Goal: Task Accomplishment & Management: Manage account settings

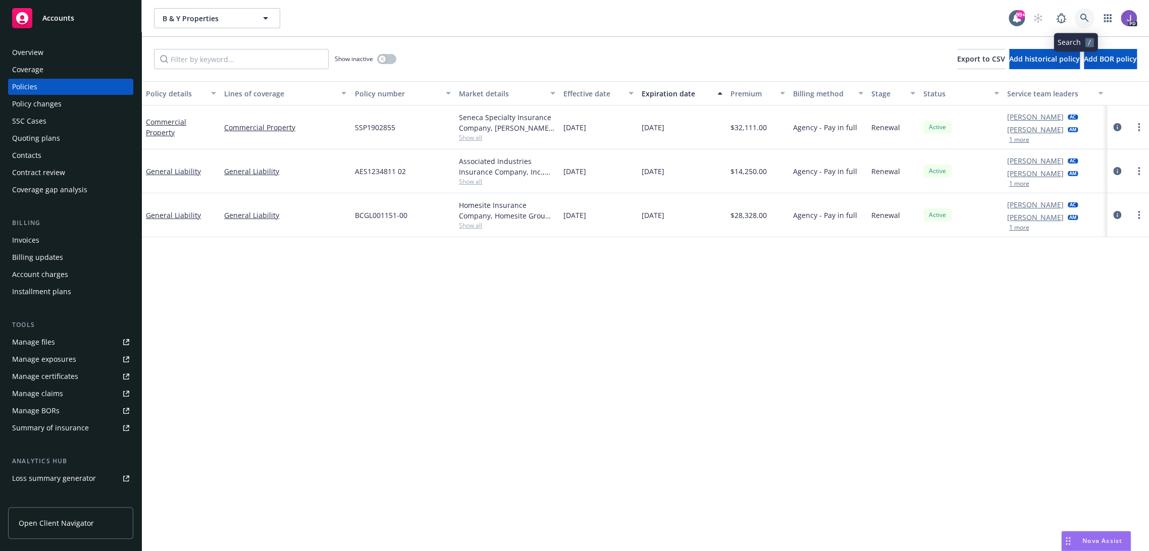
click at [1080, 15] on icon at bounding box center [1084, 18] width 9 height 9
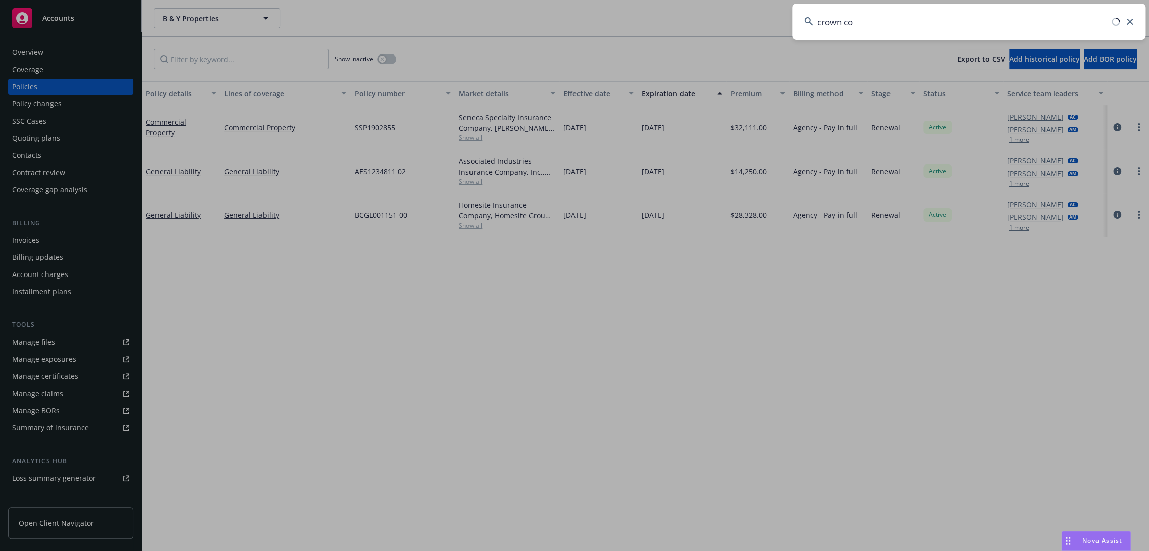
type input "crown con"
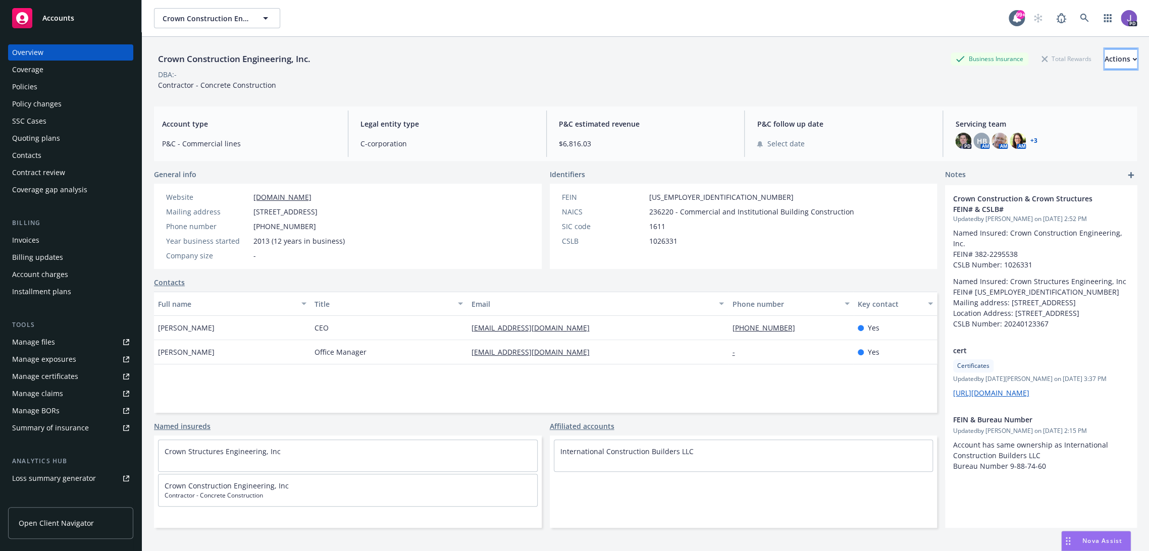
click at [1104, 62] on div "Actions" at bounding box center [1120, 58] width 32 height 19
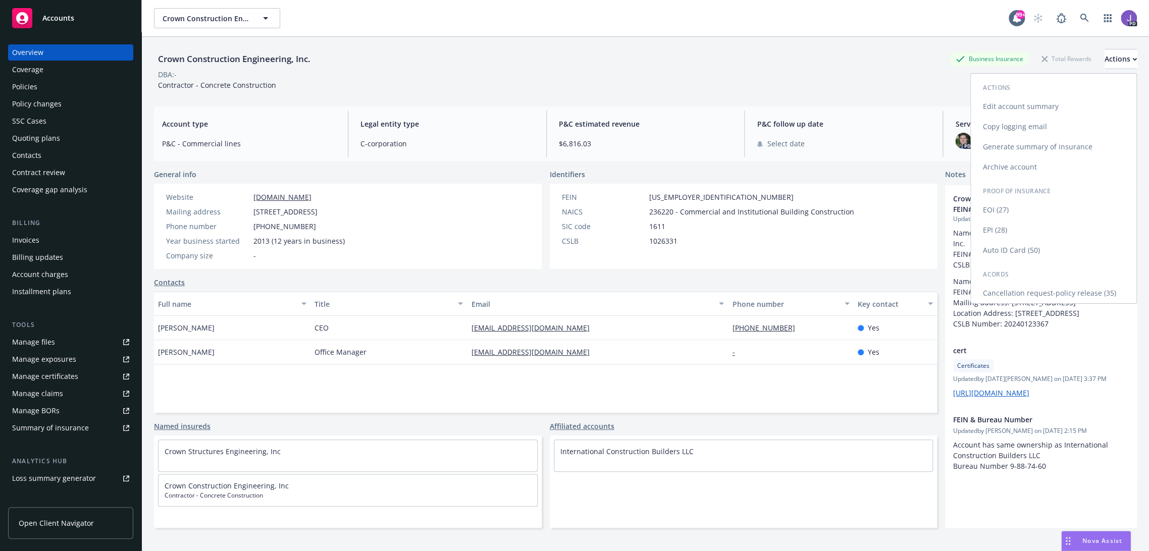
click at [1027, 246] on link "Auto ID Card (50)" at bounding box center [1053, 250] width 166 height 20
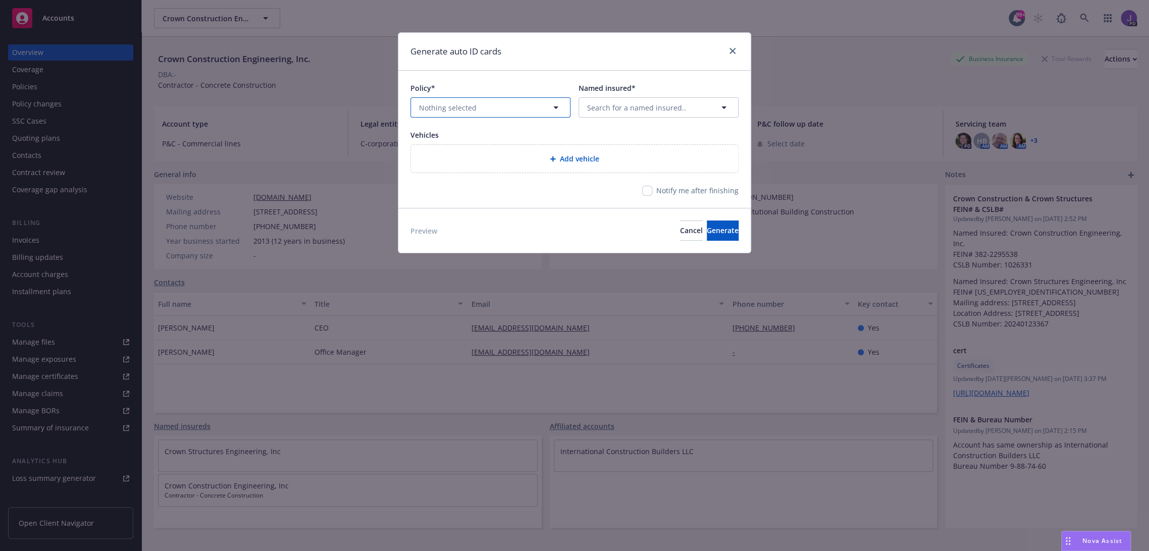
click at [516, 104] on button "Nothing selected" at bounding box center [490, 107] width 160 height 20
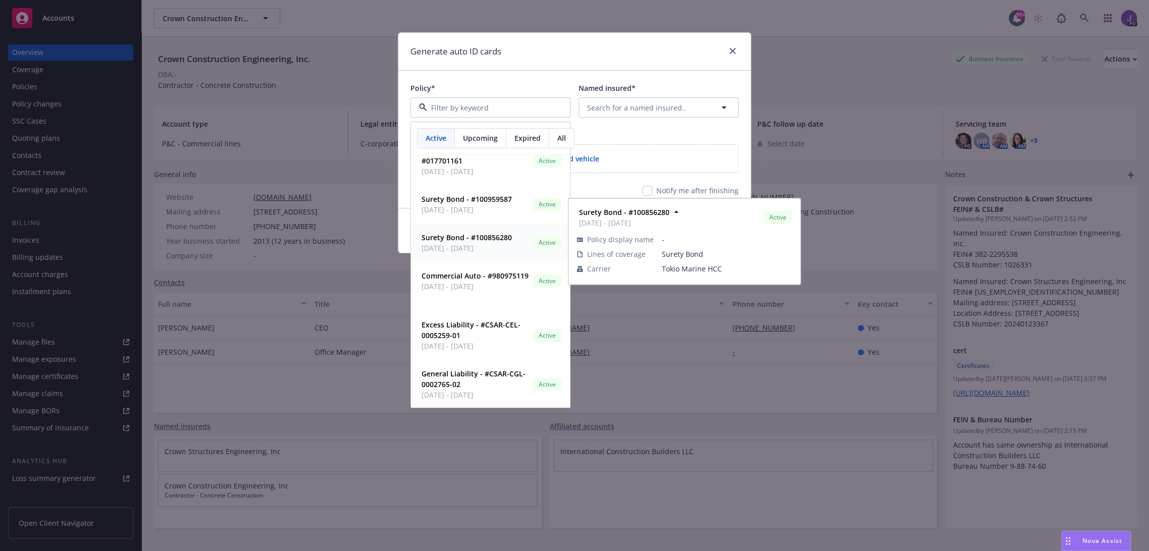
scroll to position [118, 0]
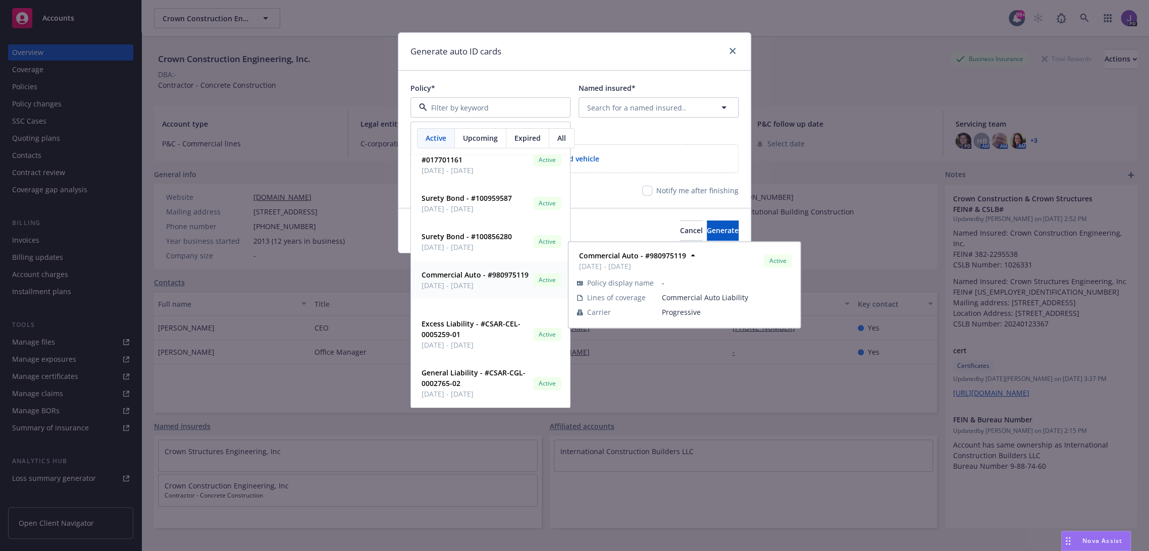
click at [478, 276] on strong "Commercial Auto - #980975119" at bounding box center [474, 275] width 107 height 10
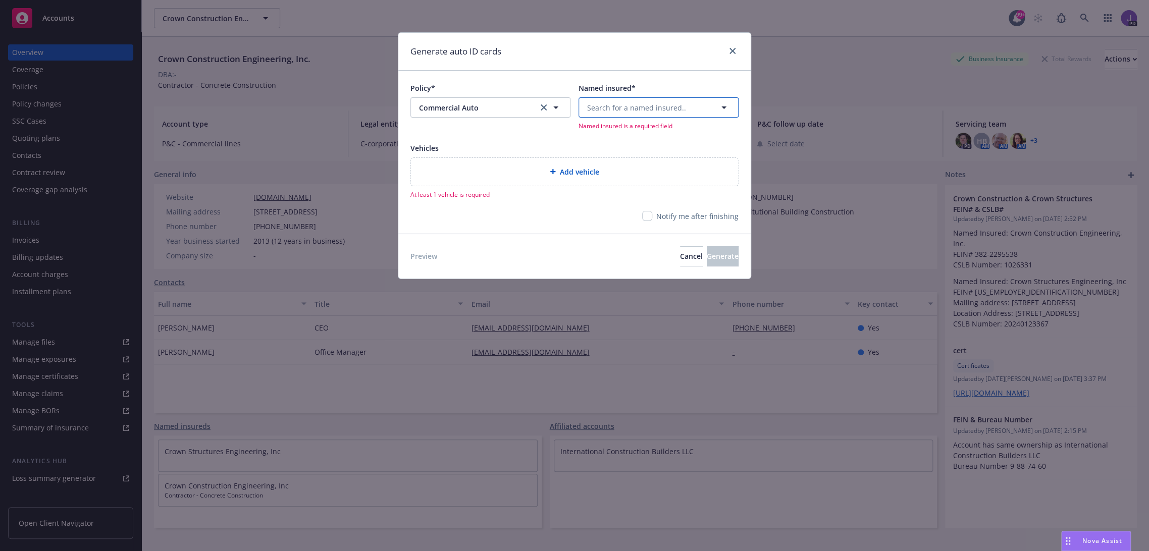
click at [619, 111] on span "Search for a named insured.." at bounding box center [636, 107] width 99 height 11
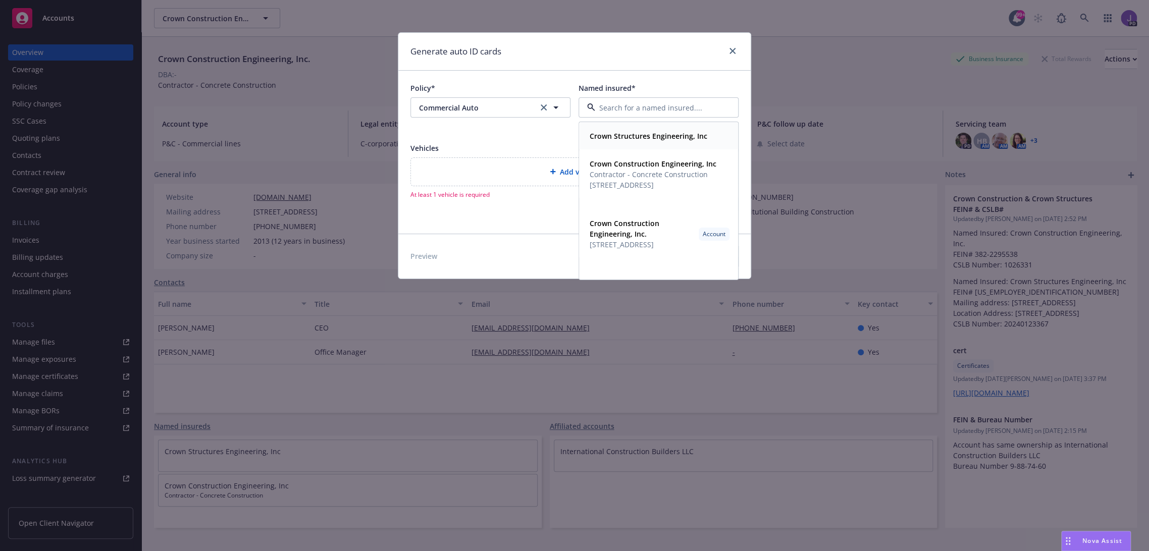
click at [632, 136] on strong "Crown Structures Engineering, Inc" at bounding box center [648, 136] width 118 height 10
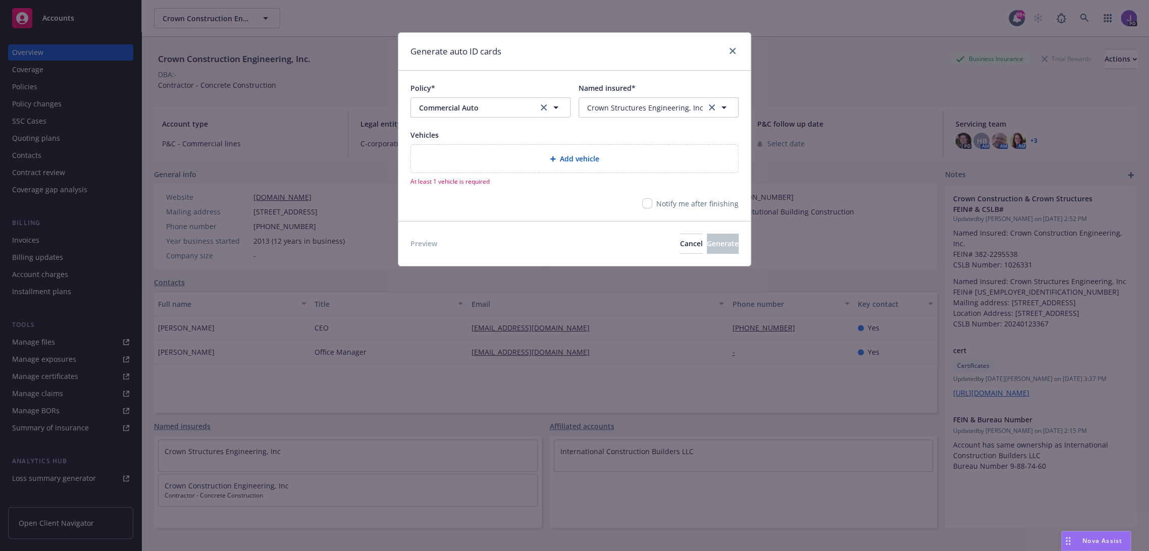
click at [556, 160] on div at bounding box center [555, 159] width 10 height 6
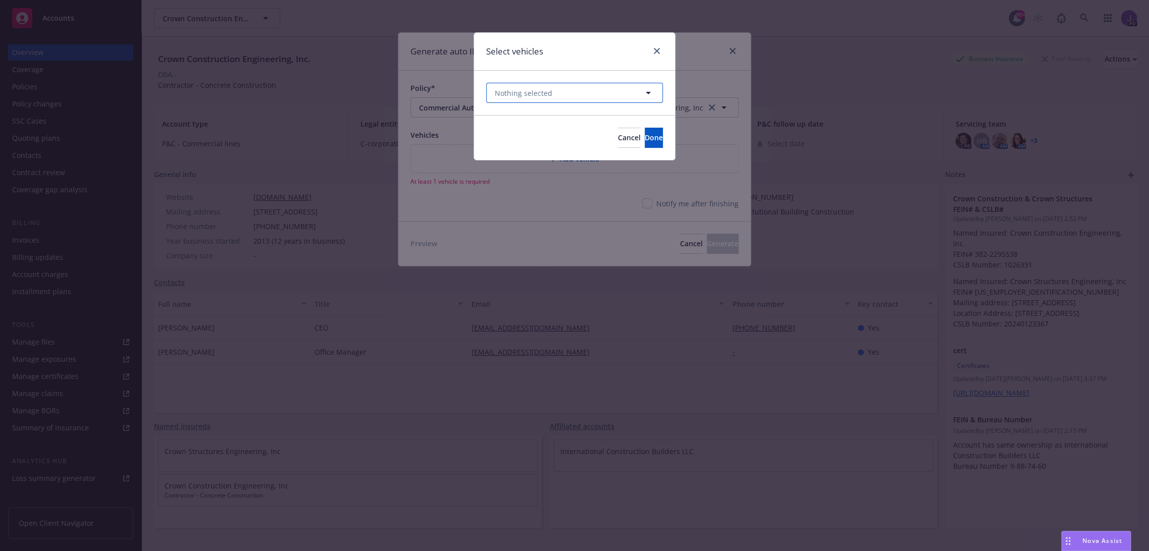
click at [622, 93] on button "Nothing selected" at bounding box center [574, 93] width 177 height 20
type input "s"
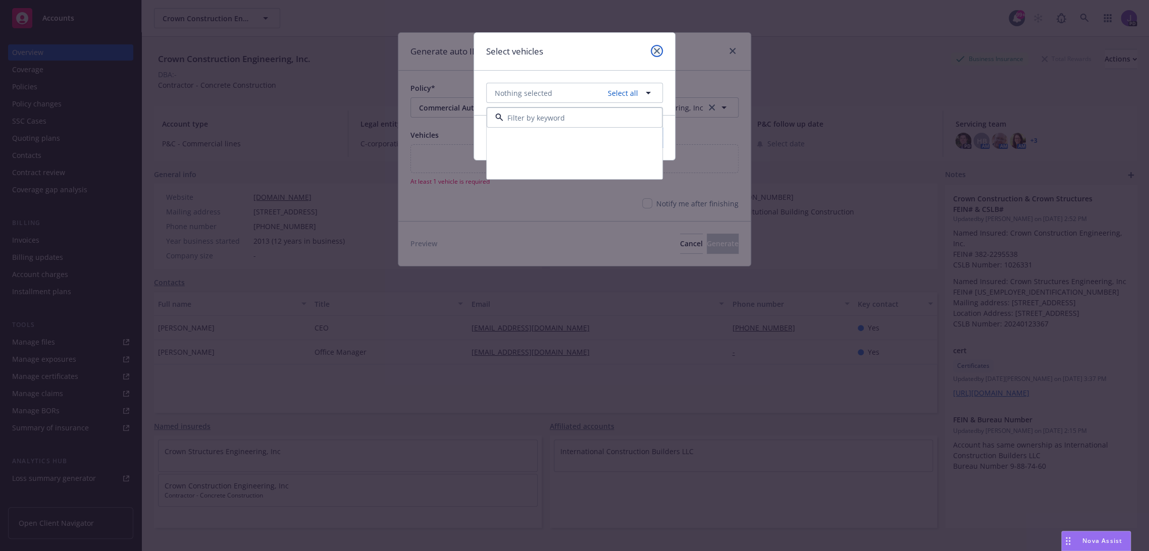
click at [657, 48] on icon "close" at bounding box center [657, 51] width 6 height 6
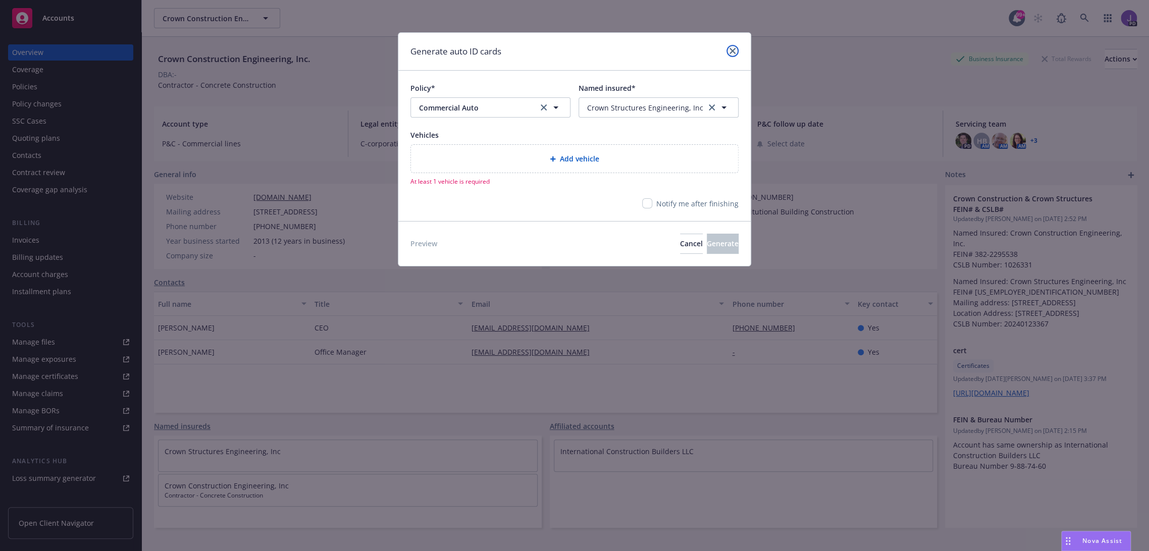
click at [731, 52] on icon "close" at bounding box center [732, 51] width 6 height 6
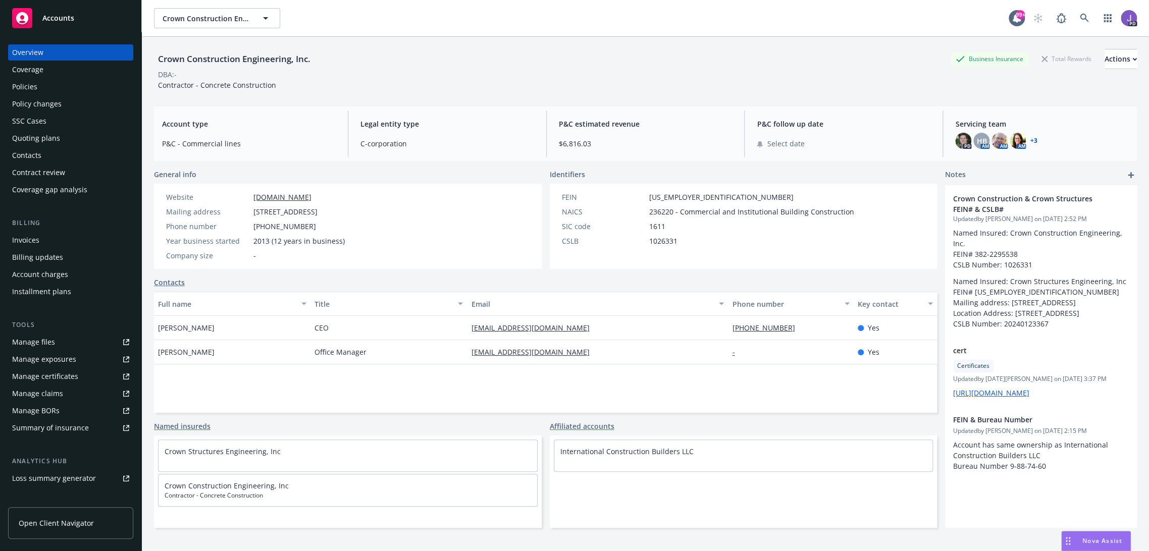
click at [32, 86] on div "Policies" at bounding box center [24, 87] width 25 height 16
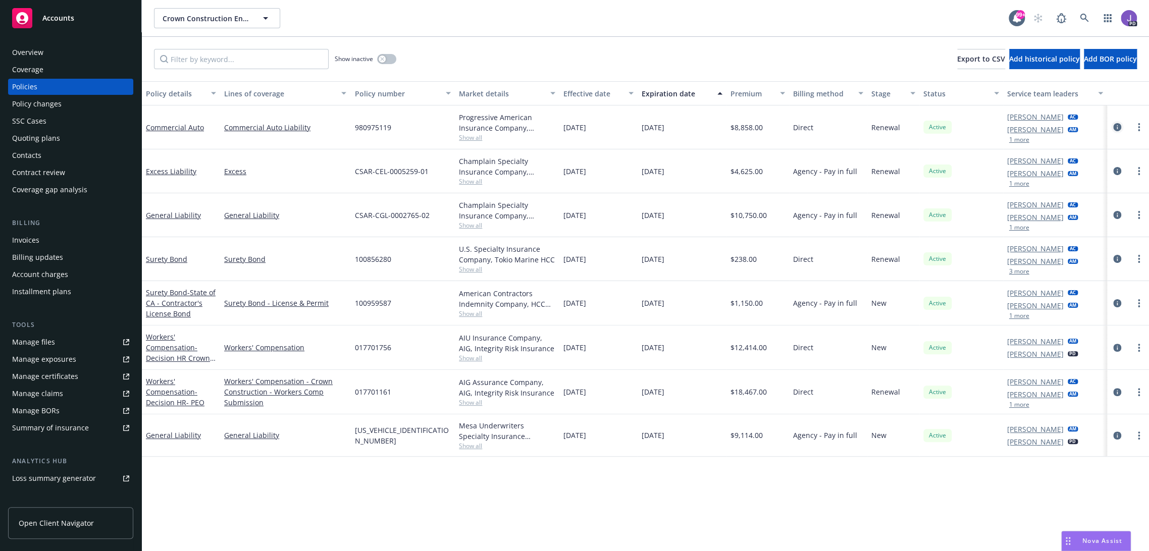
click at [1113, 125] on icon "circleInformation" at bounding box center [1117, 127] width 8 height 8
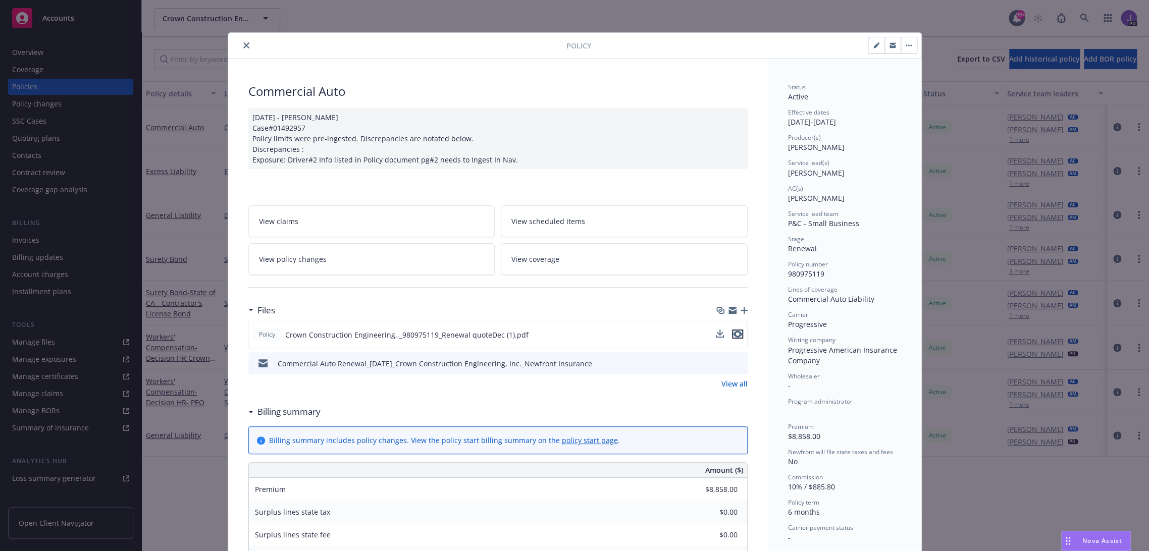
click at [734, 331] on icon "preview file" at bounding box center [737, 334] width 9 height 7
click at [243, 44] on icon "close" at bounding box center [246, 45] width 6 height 6
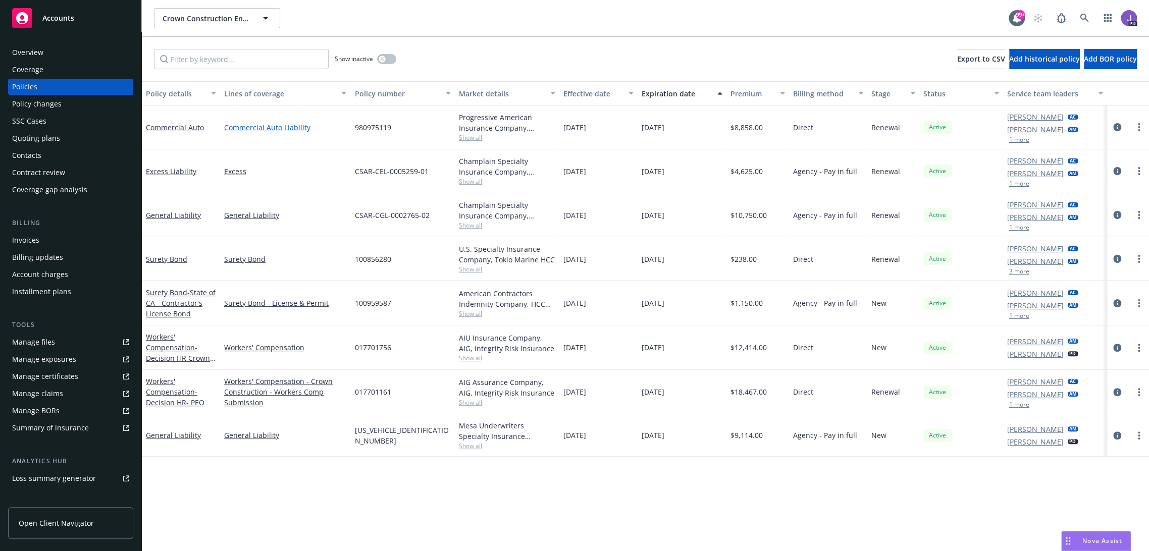
click at [288, 128] on link "Commercial Auto Liability" at bounding box center [285, 127] width 122 height 11
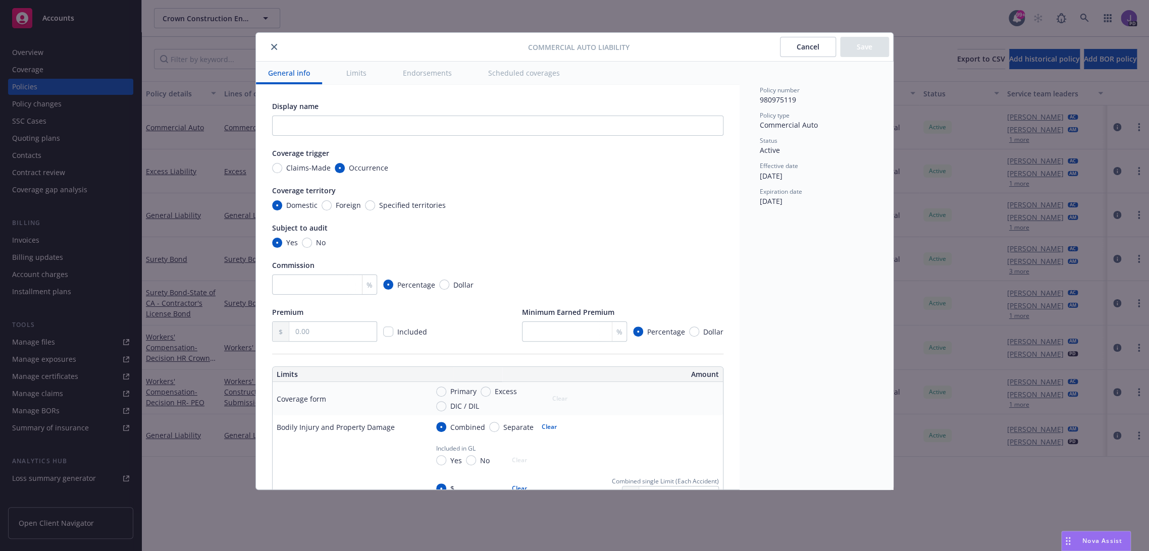
click at [277, 47] on icon "close" at bounding box center [274, 47] width 6 height 6
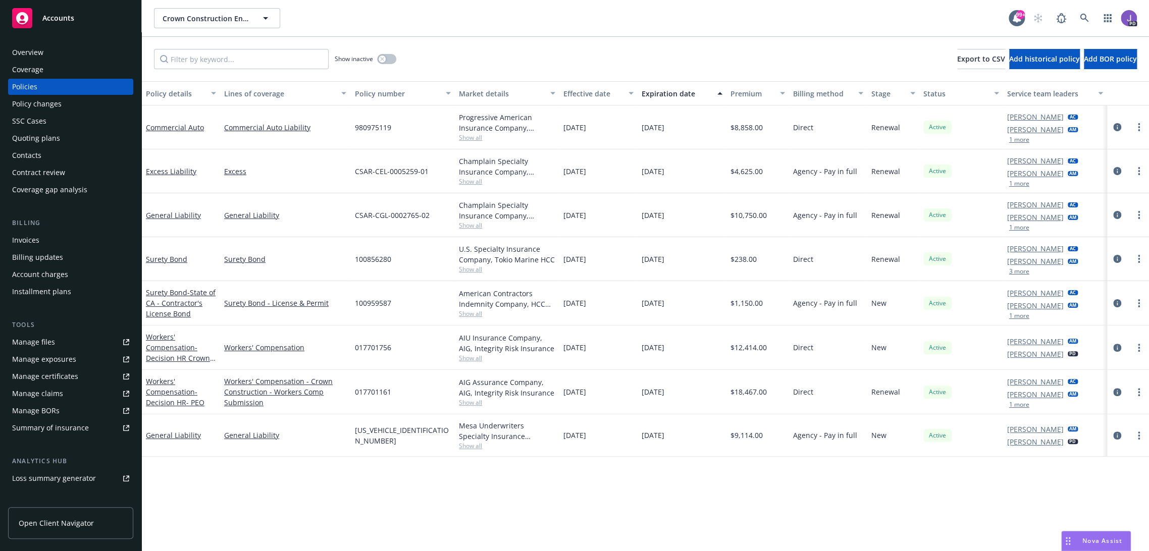
drag, startPoint x: 1110, startPoint y: 125, endPoint x: 1034, endPoint y: 134, distance: 76.7
click at [1113, 125] on icon "circleInformation" at bounding box center [1117, 127] width 8 height 8
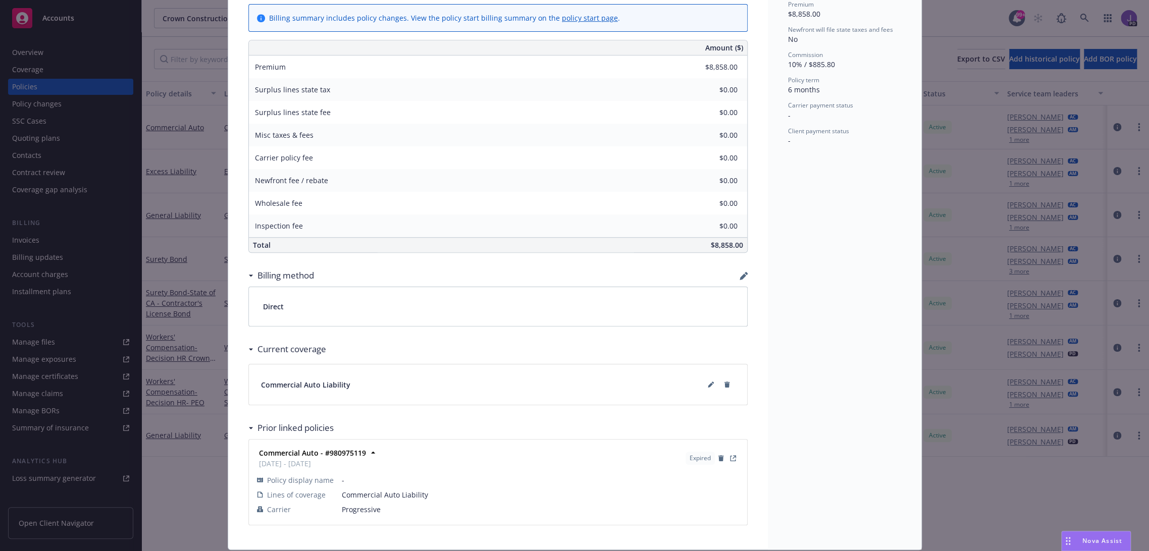
scroll to position [452, 0]
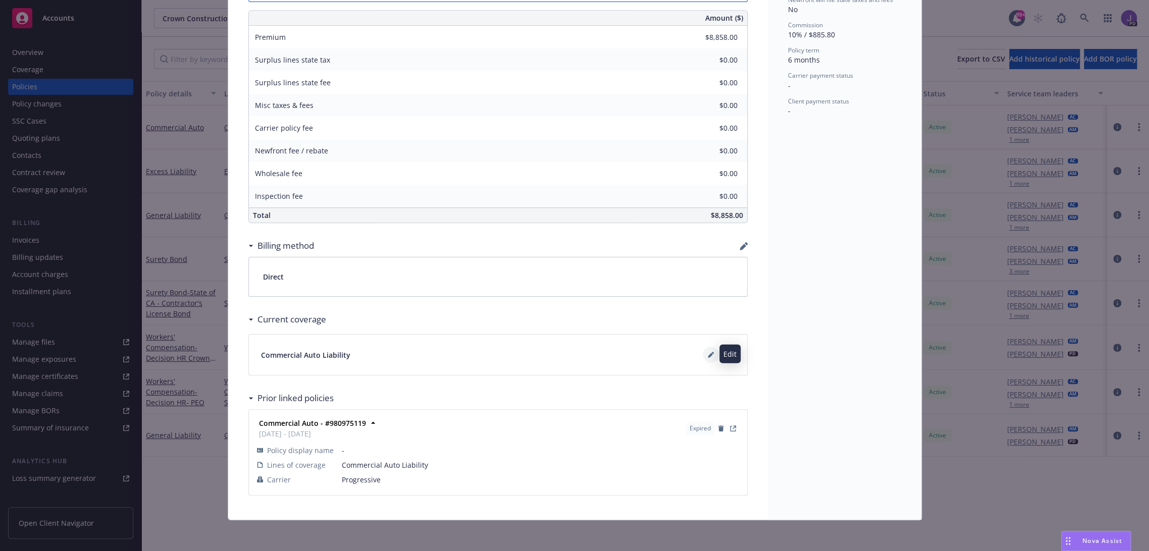
click at [703, 354] on button at bounding box center [711, 355] width 16 height 16
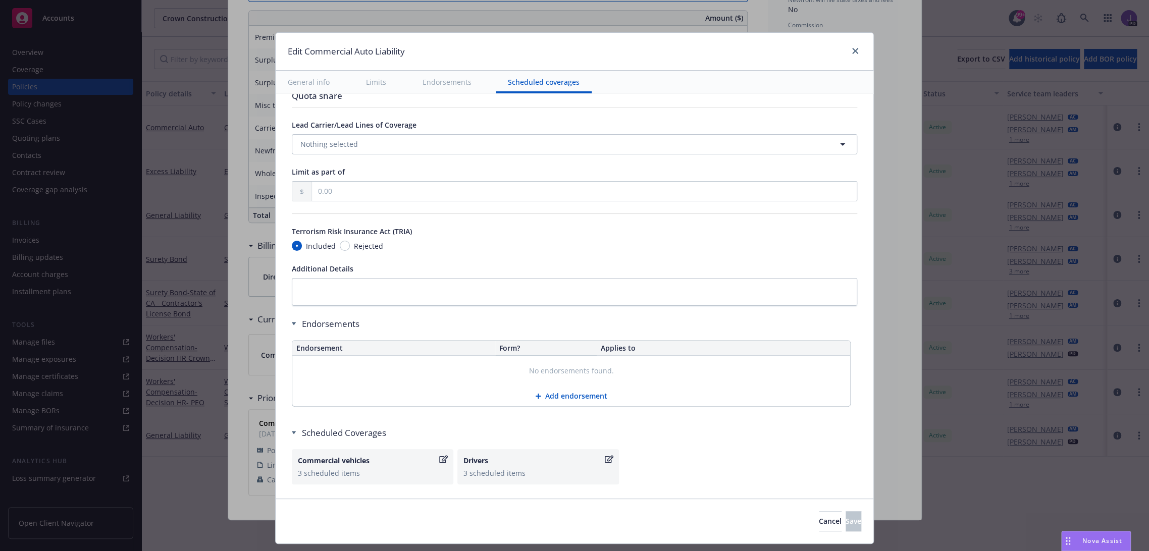
scroll to position [1441, 0]
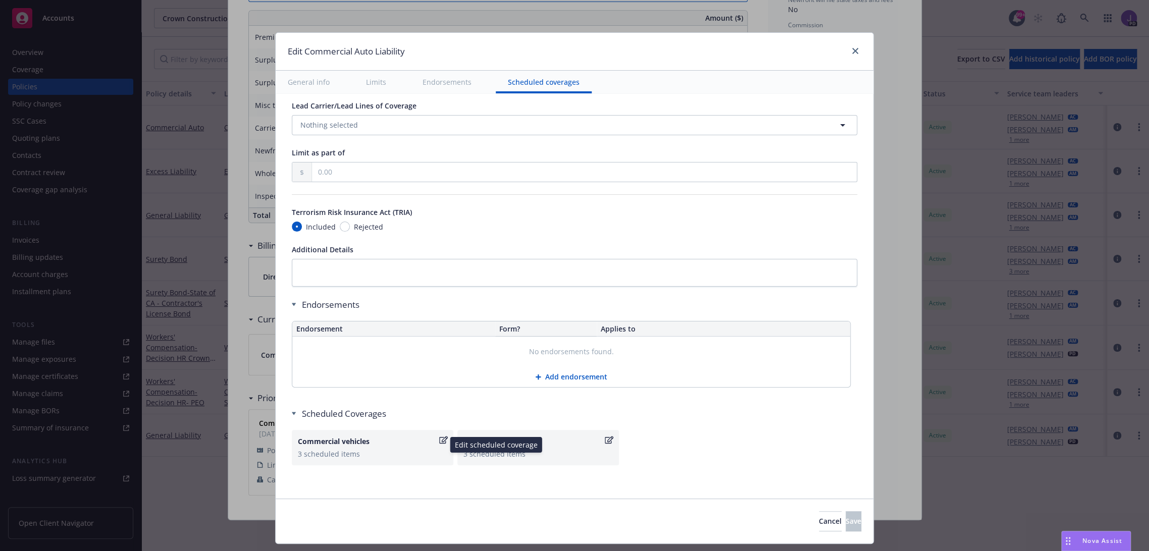
click at [439, 438] on icon "button" at bounding box center [443, 440] width 9 height 8
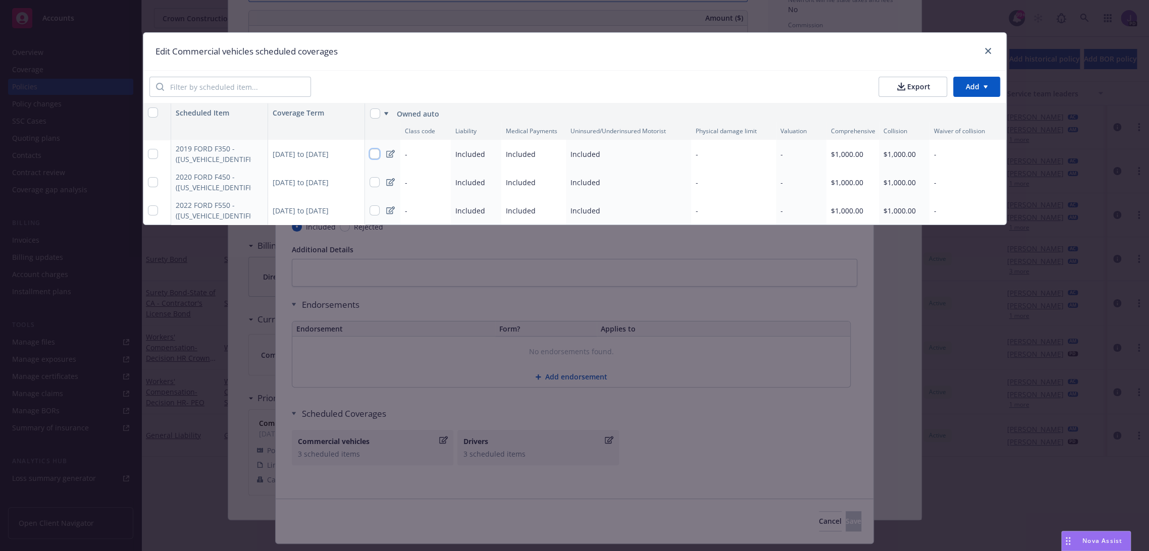
click at [369, 153] on input "checkbox" at bounding box center [374, 154] width 10 height 10
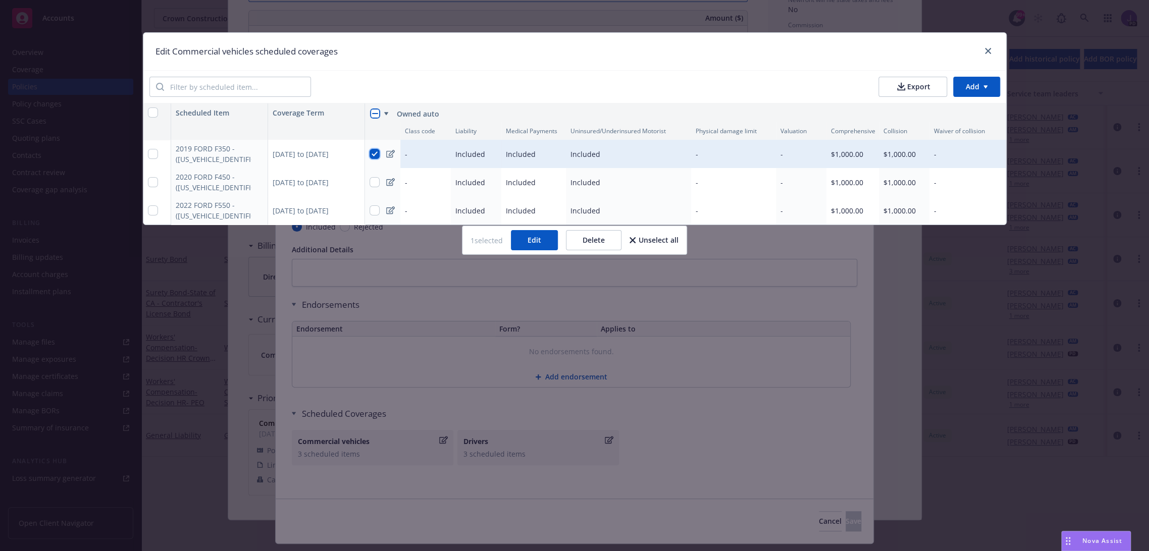
click at [373, 152] on input "checkbox" at bounding box center [374, 154] width 10 height 10
checkbox input "false"
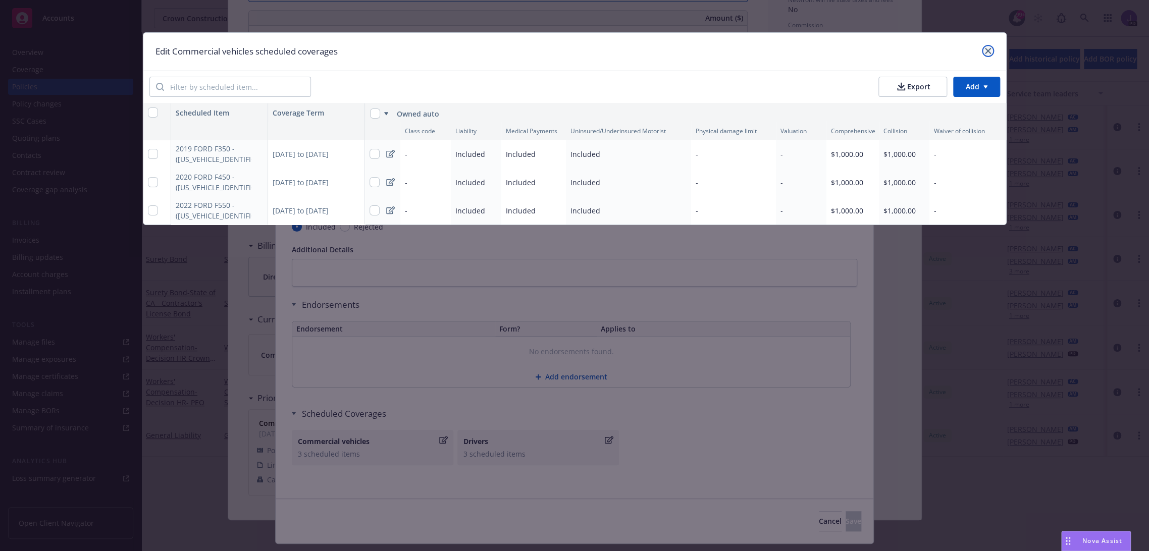
click at [985, 53] on icon "close" at bounding box center [988, 51] width 6 height 6
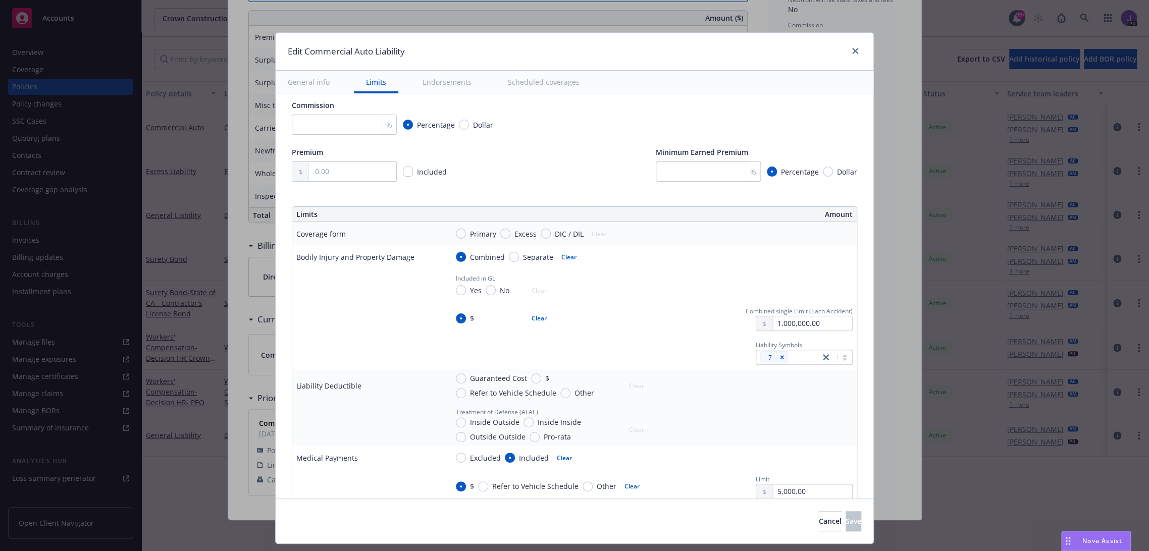
scroll to position [224, 0]
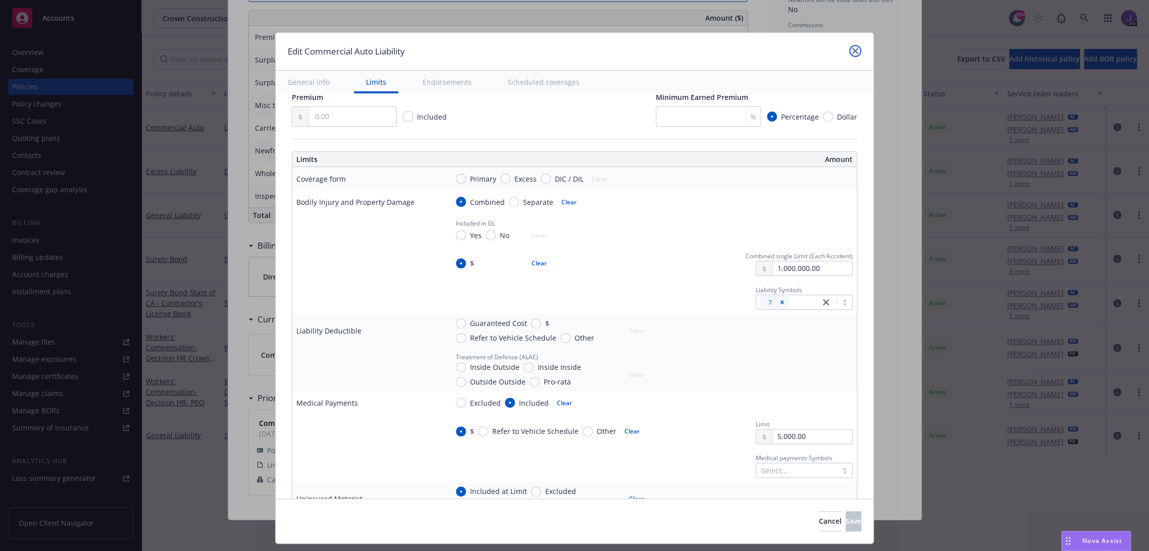
click at [856, 52] on link "close" at bounding box center [855, 51] width 12 height 12
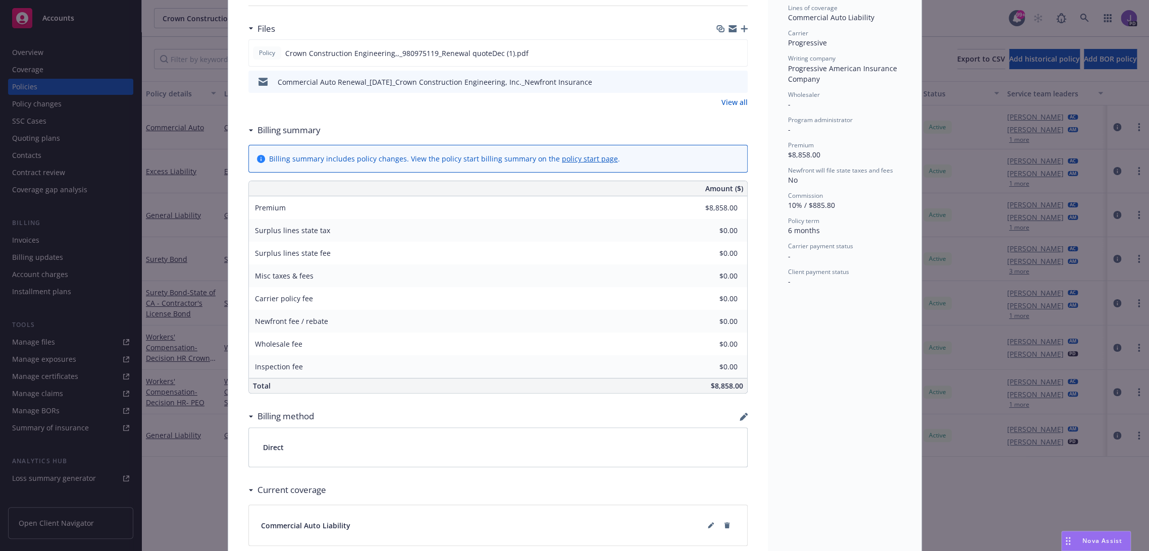
scroll to position [0, 0]
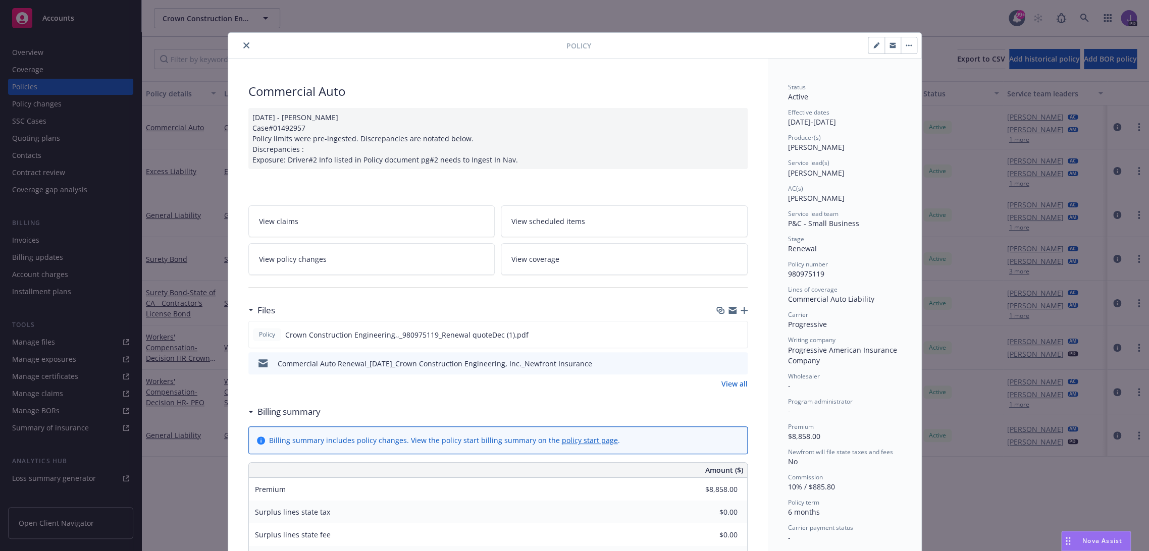
click at [235, 44] on div at bounding box center [399, 45] width 334 height 12
click at [243, 45] on icon "close" at bounding box center [246, 45] width 6 height 6
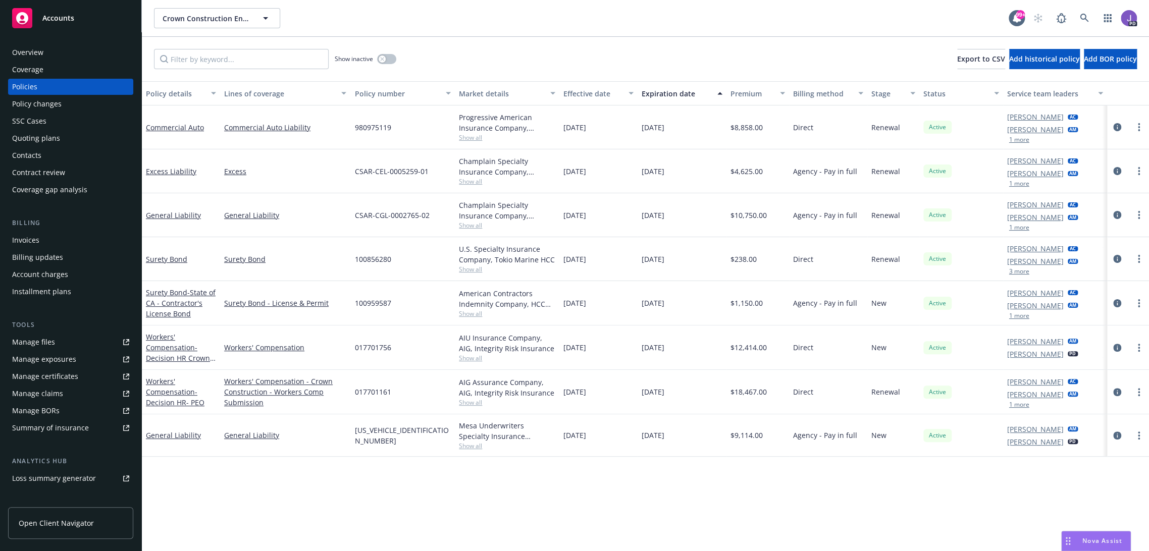
drag, startPoint x: 66, startPoint y: 53, endPoint x: 190, endPoint y: 63, distance: 124.0
click at [67, 53] on div "Overview" at bounding box center [70, 52] width 117 height 16
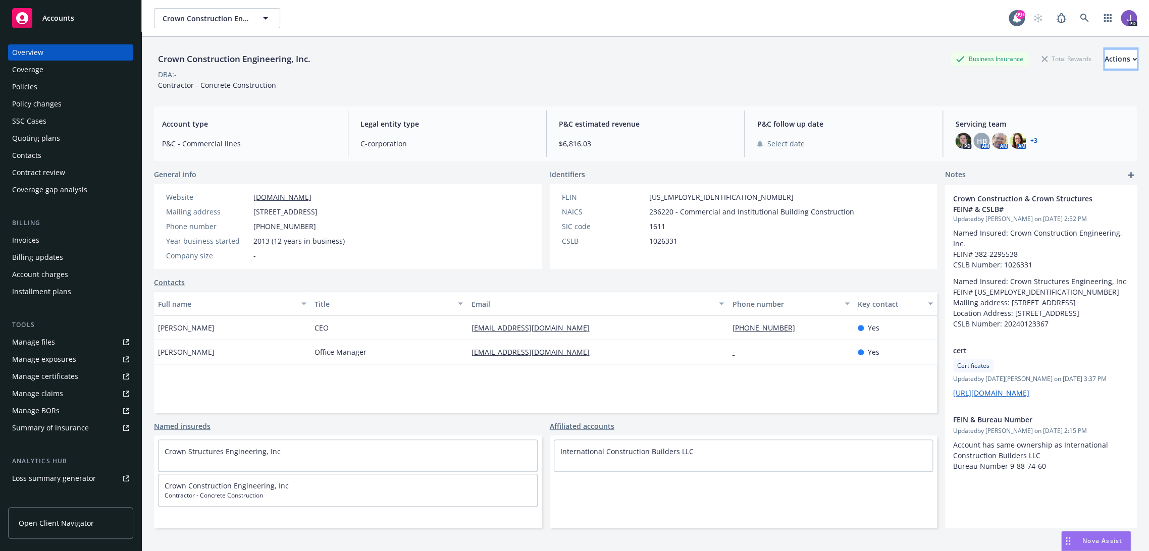
click at [1104, 55] on div "Actions" at bounding box center [1120, 58] width 32 height 19
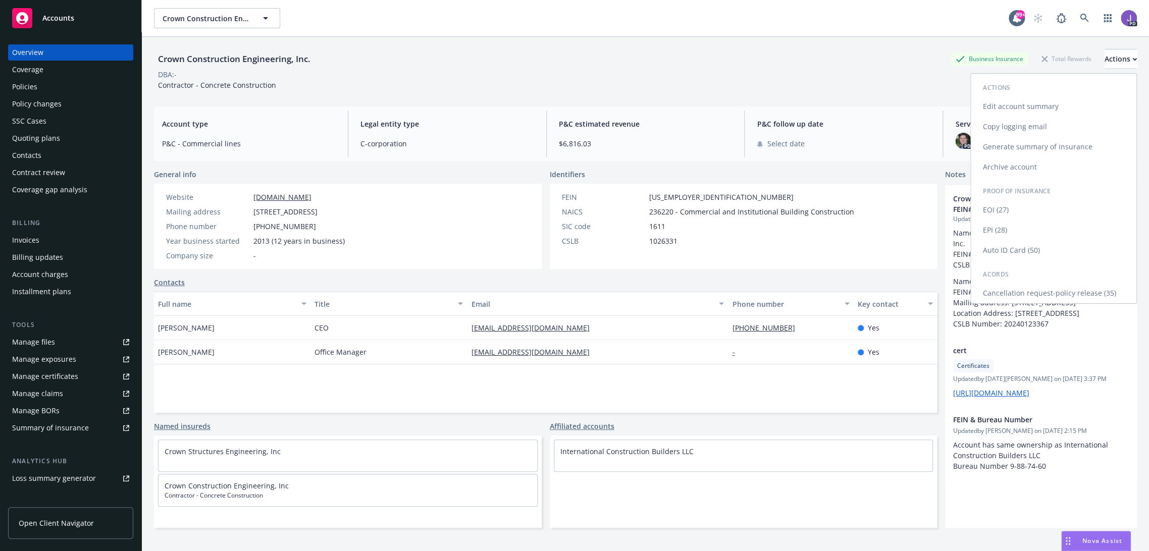
click at [997, 248] on link "Auto ID Card (50)" at bounding box center [1053, 250] width 166 height 20
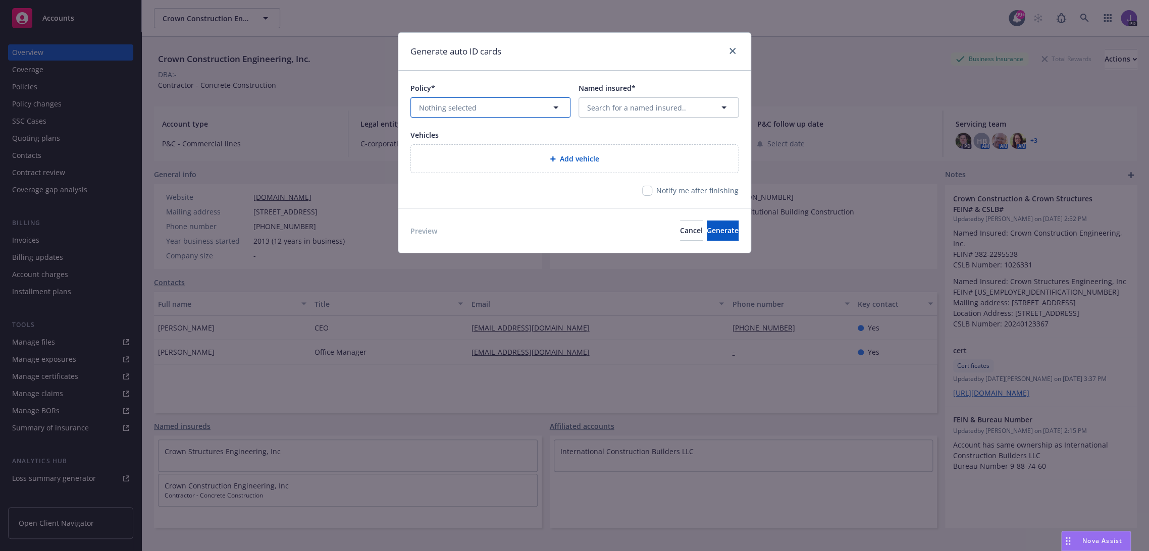
click at [540, 110] on button "Nothing selected" at bounding box center [490, 107] width 160 height 20
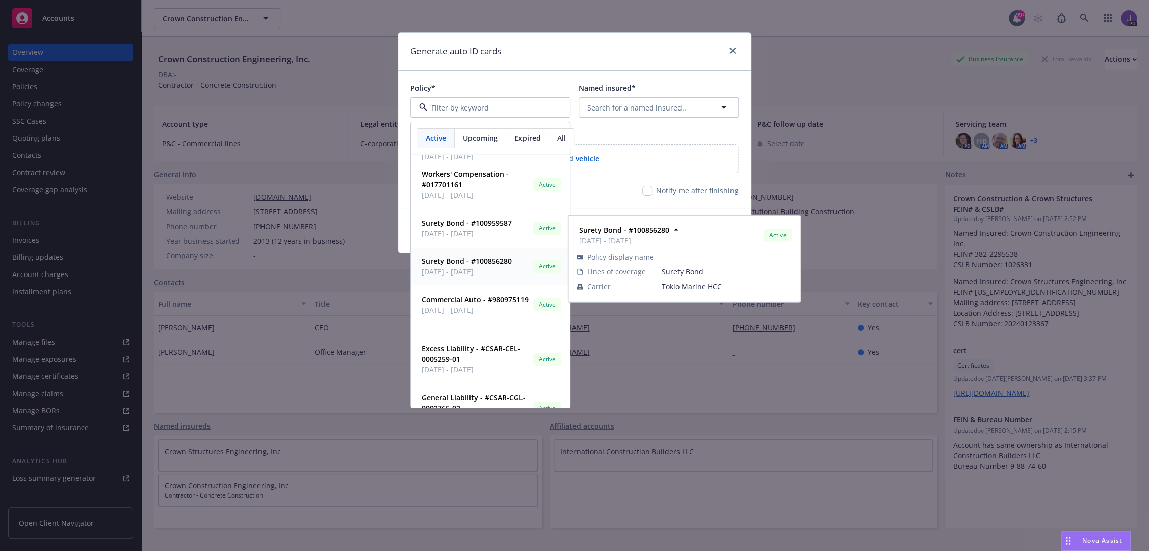
scroll to position [112, 0]
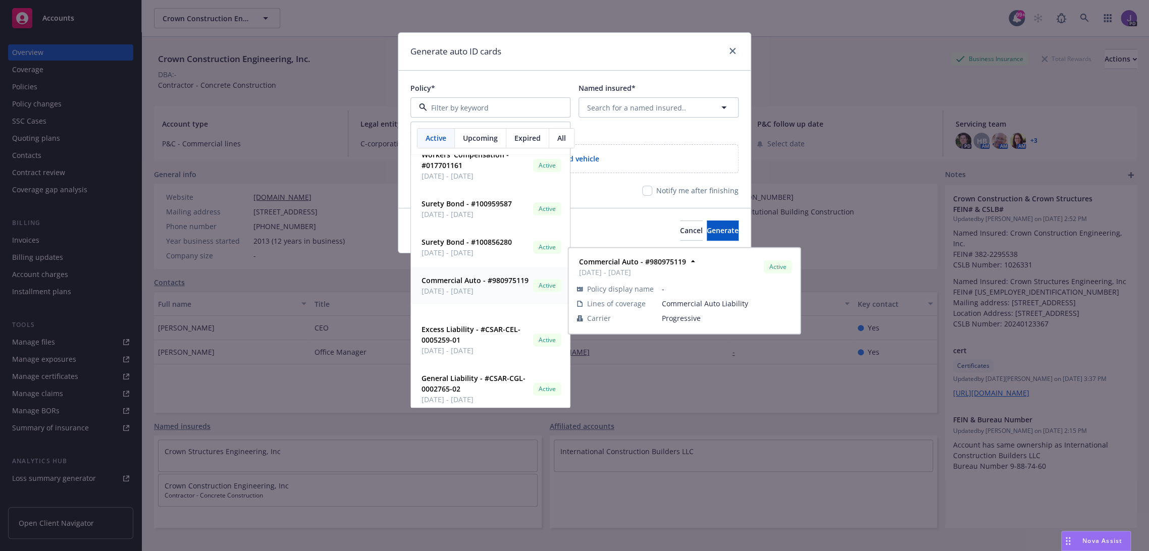
click at [457, 285] on strong "Commercial Auto - #980975119" at bounding box center [474, 281] width 107 height 10
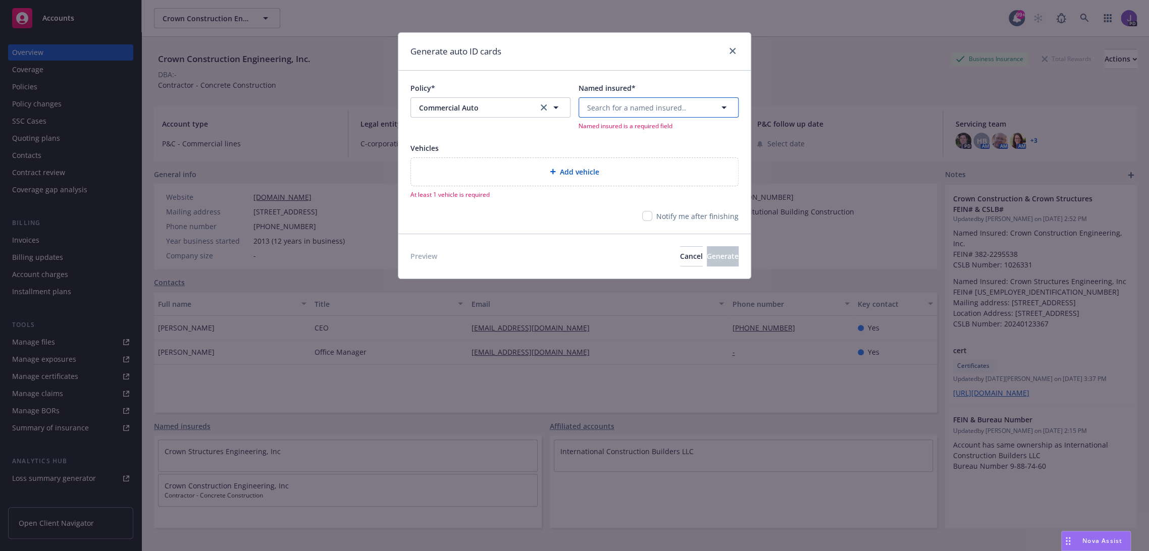
click at [662, 103] on span "Search for a named insured.." at bounding box center [636, 107] width 99 height 11
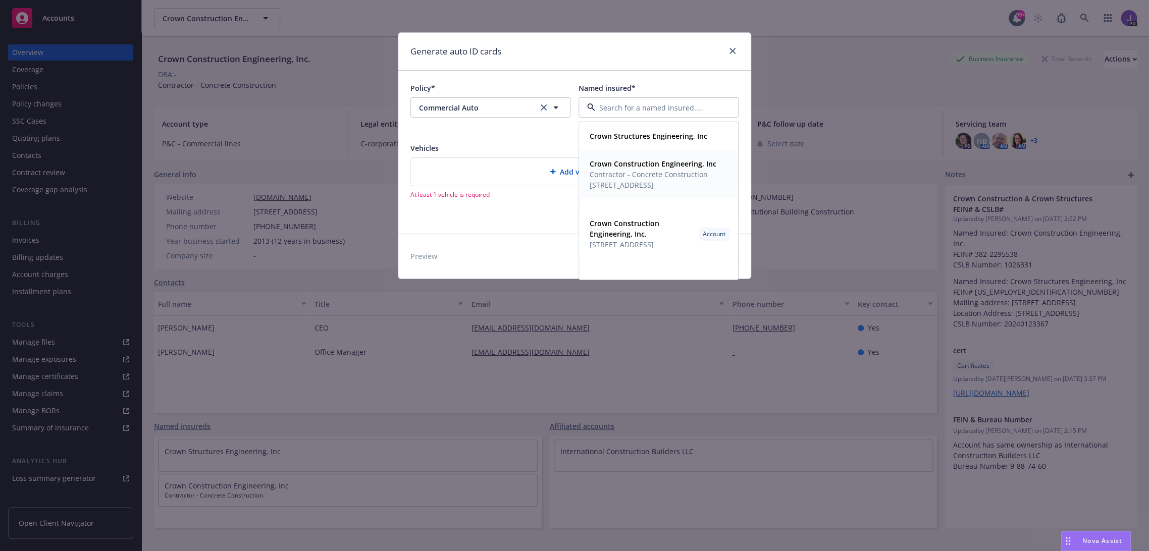
click at [645, 172] on span "Contractor - Concrete Construction" at bounding box center [652, 174] width 127 height 11
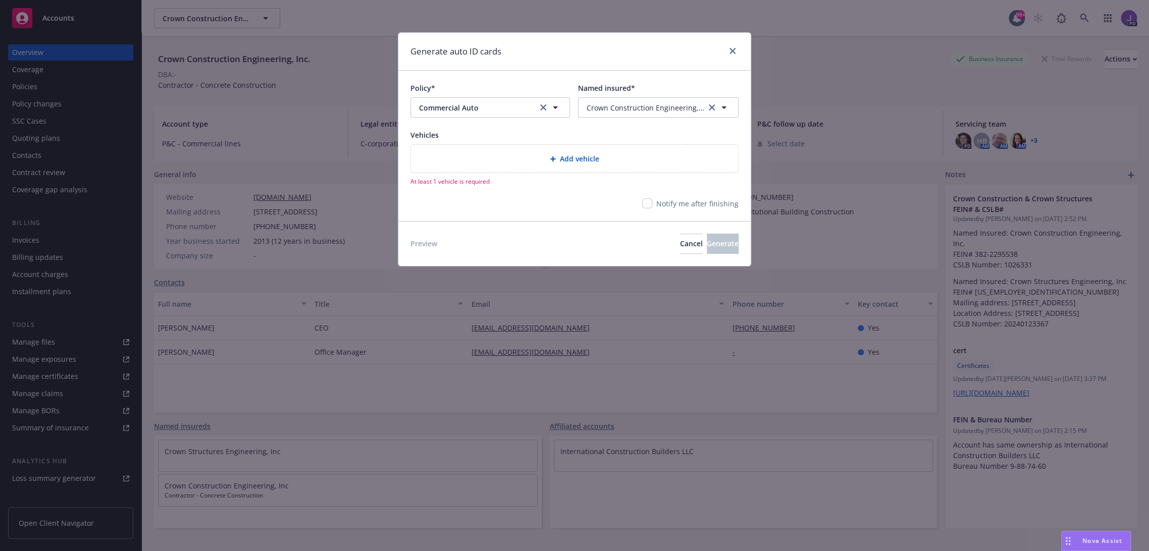
click at [584, 165] on div "Add vehicle" at bounding box center [574, 159] width 327 height 28
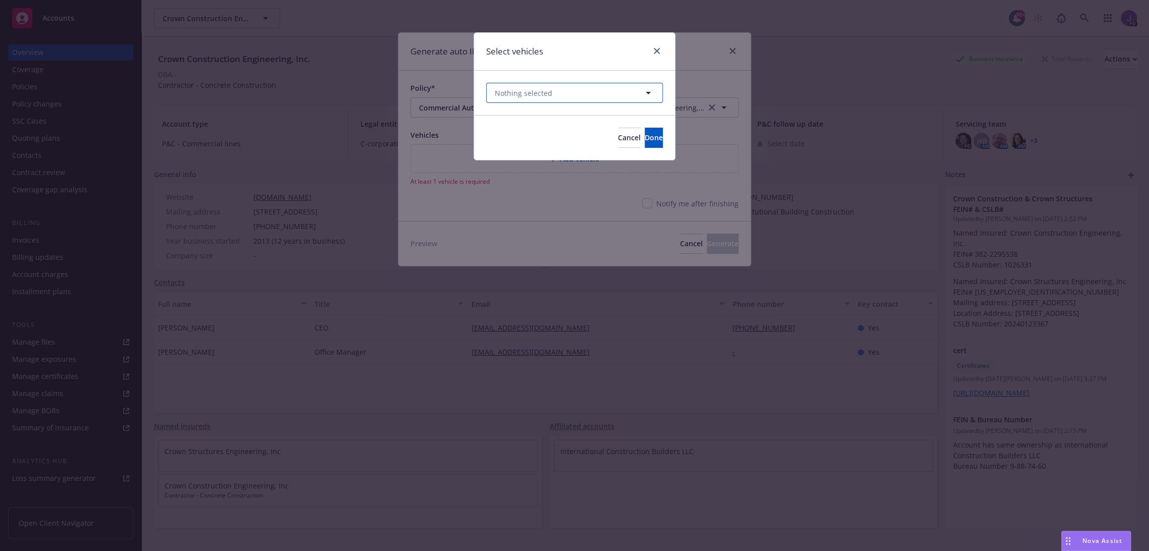
click at [608, 96] on button "Nothing selected" at bounding box center [574, 93] width 177 height 20
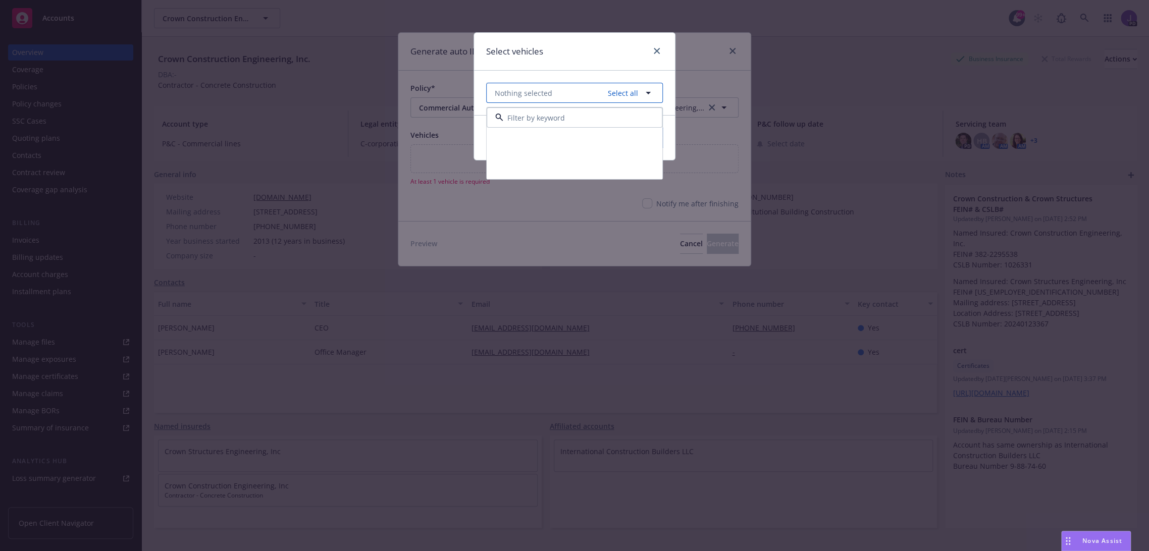
click at [646, 92] on icon "button" at bounding box center [648, 93] width 12 height 12
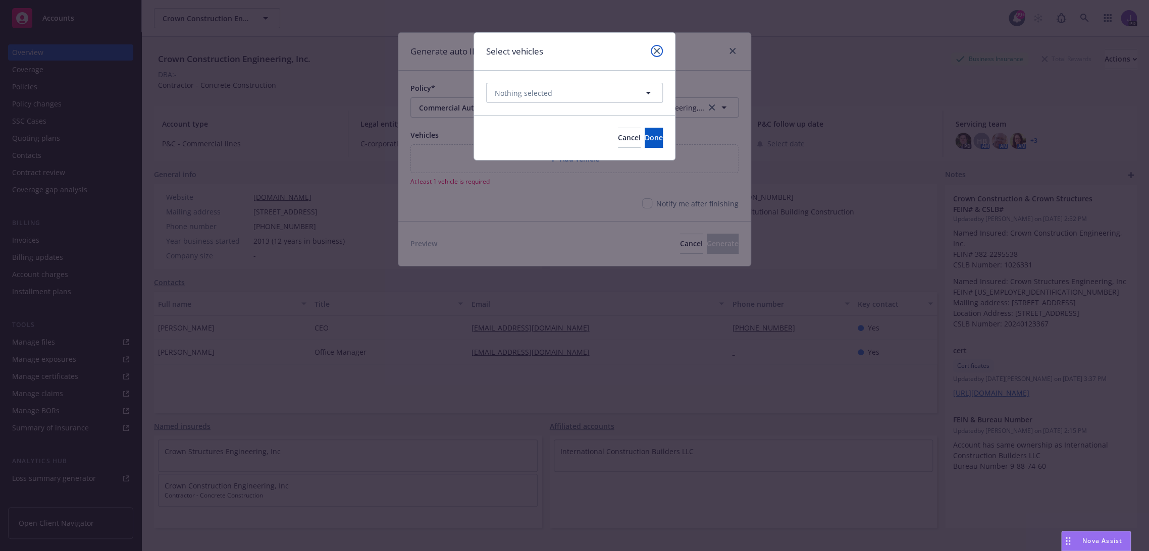
click at [653, 51] on link "close" at bounding box center [657, 51] width 12 height 12
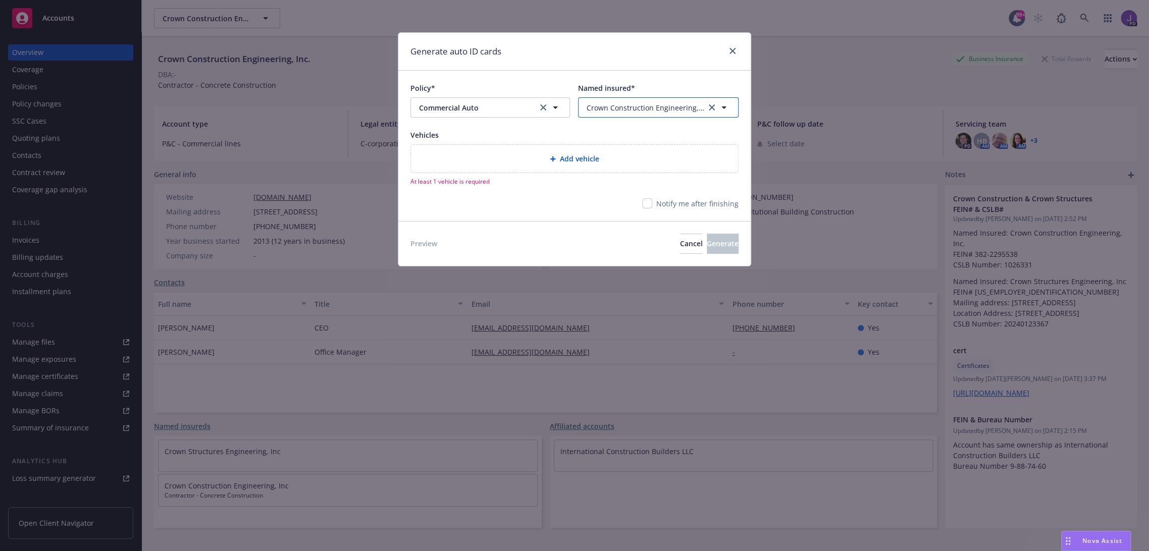
click at [666, 105] on span "Crown Construction Engineering, Inc" at bounding box center [645, 107] width 119 height 11
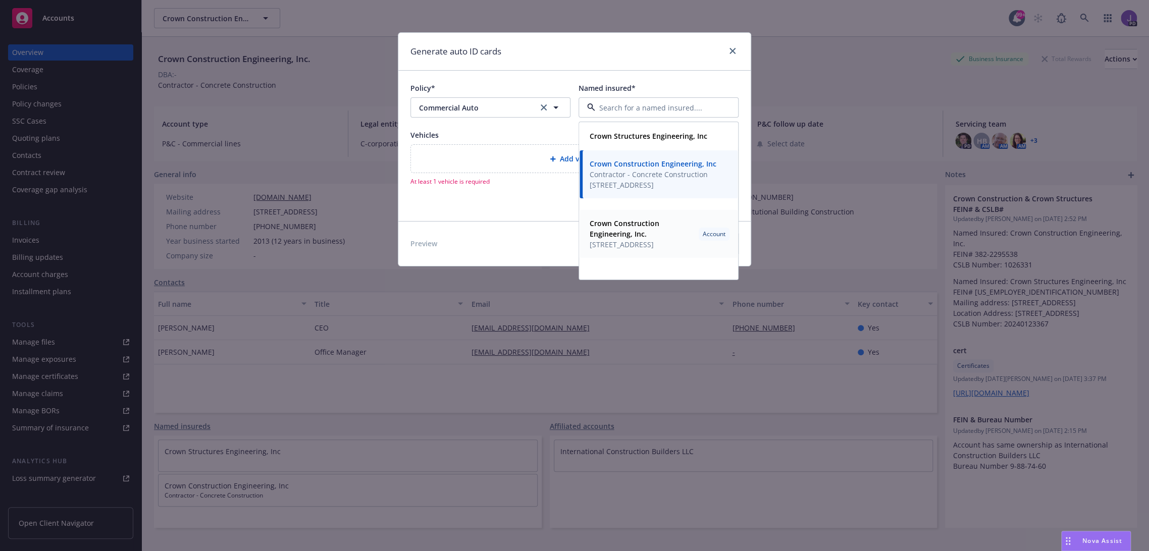
click at [634, 245] on span "[STREET_ADDRESS]" at bounding box center [641, 244] width 105 height 11
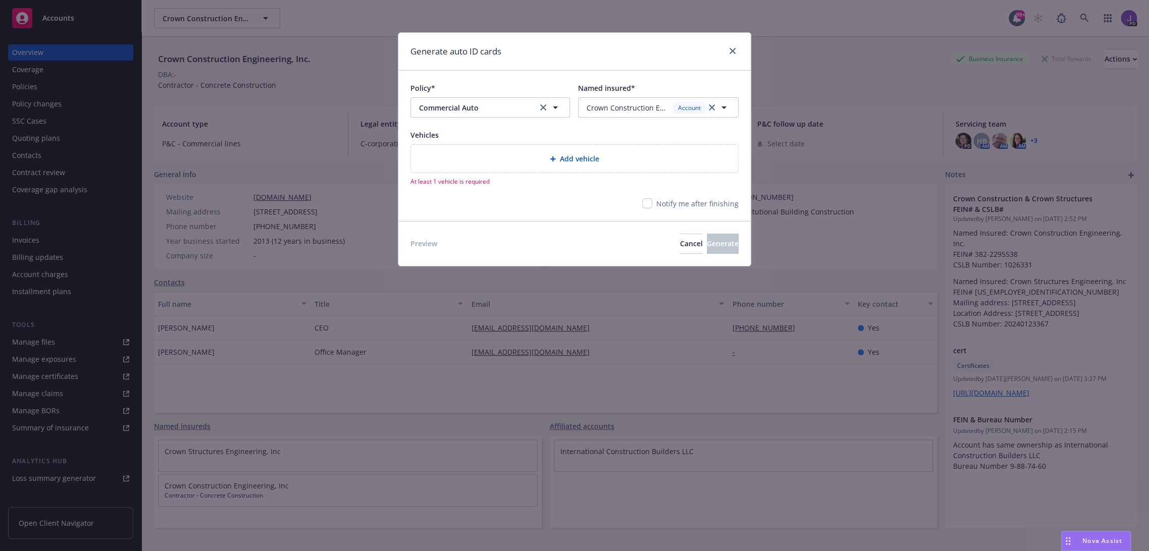
click at [602, 157] on div "Add vehicle" at bounding box center [574, 159] width 311 height 12
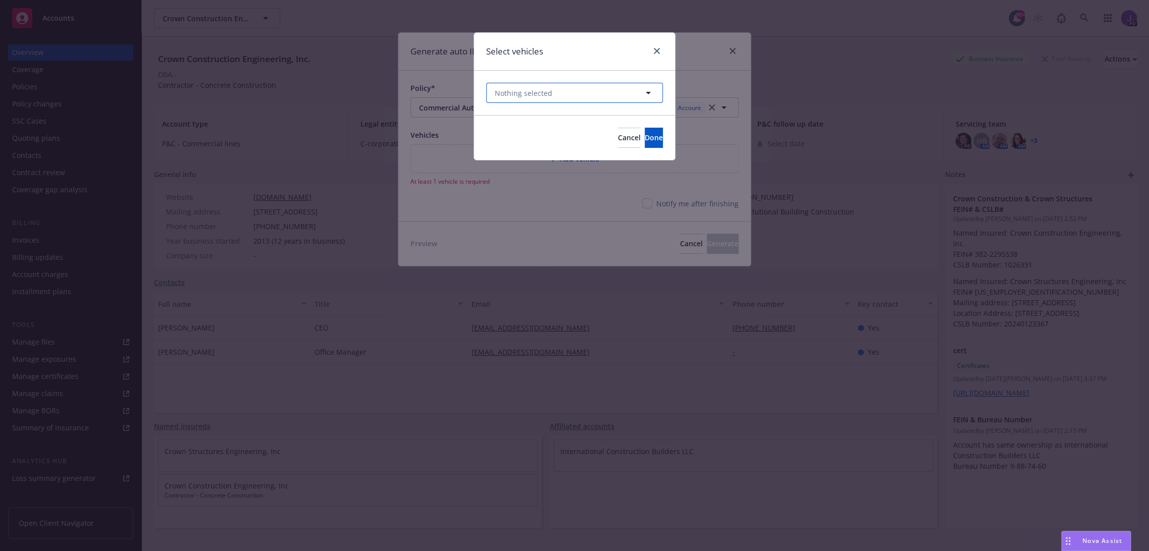
click at [646, 93] on icon "button" at bounding box center [647, 93] width 5 height 3
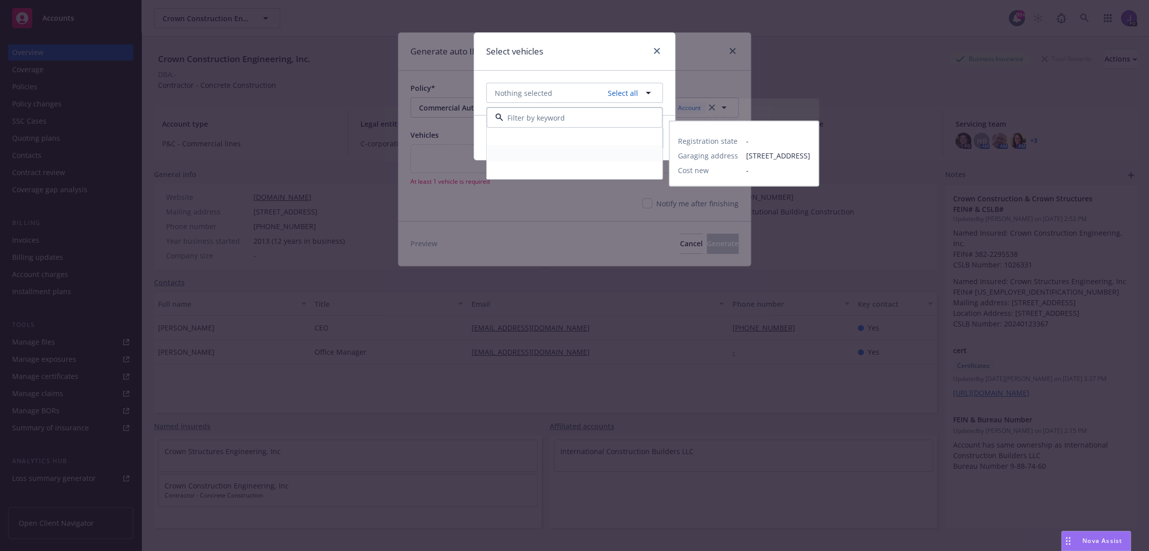
drag, startPoint x: 578, startPoint y: 147, endPoint x: 573, endPoint y: 152, distance: 7.9
click at [577, 147] on div "Registration state - Garaging address [STREET_ADDRESS] Cost new -" at bounding box center [574, 153] width 175 height 16
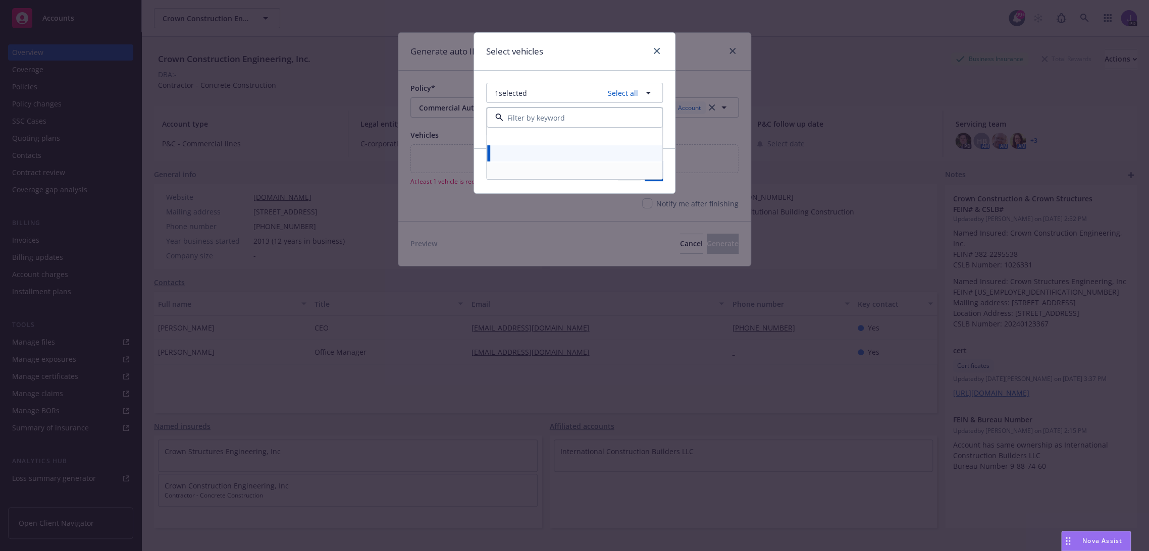
click at [567, 167] on div "Registration state - Garaging address [STREET_ADDRESS] Cost new -" at bounding box center [574, 171] width 175 height 16
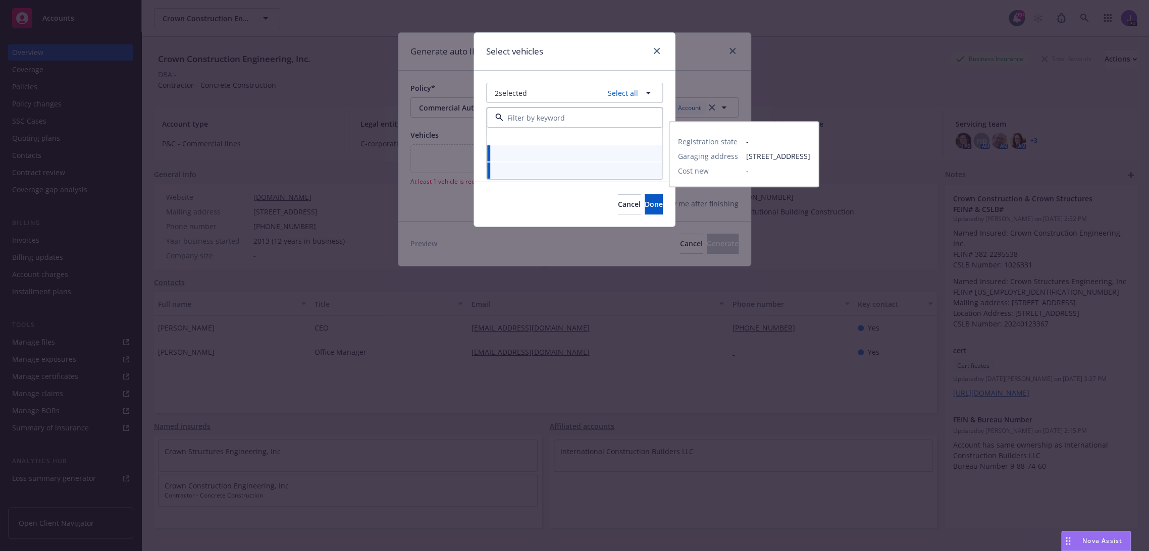
click at [537, 153] on div at bounding box center [574, 153] width 163 height 4
click at [537, 152] on div at bounding box center [574, 153] width 163 height 4
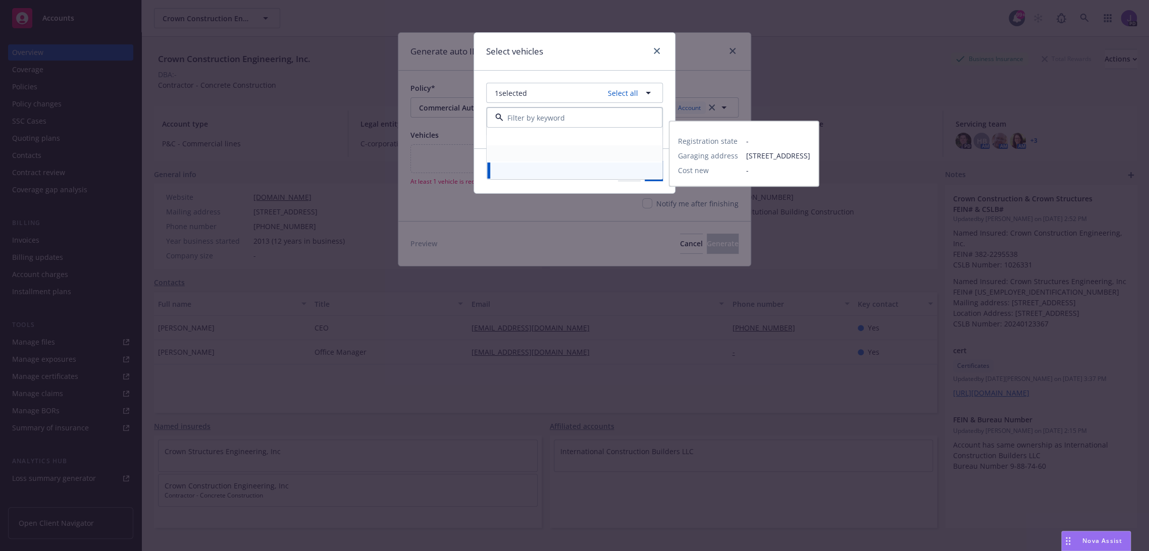
click at [537, 153] on div at bounding box center [574, 153] width 163 height 4
click at [537, 154] on div at bounding box center [574, 153] width 163 height 4
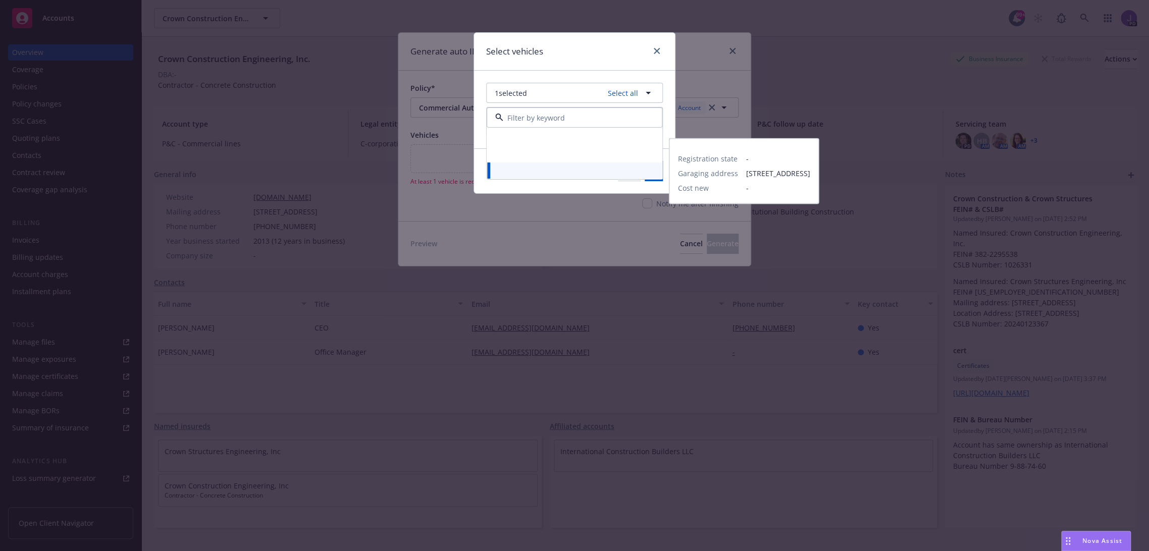
click at [596, 163] on div "Registration state - Garaging address [STREET_ADDRESS] Cost new -" at bounding box center [574, 171] width 175 height 16
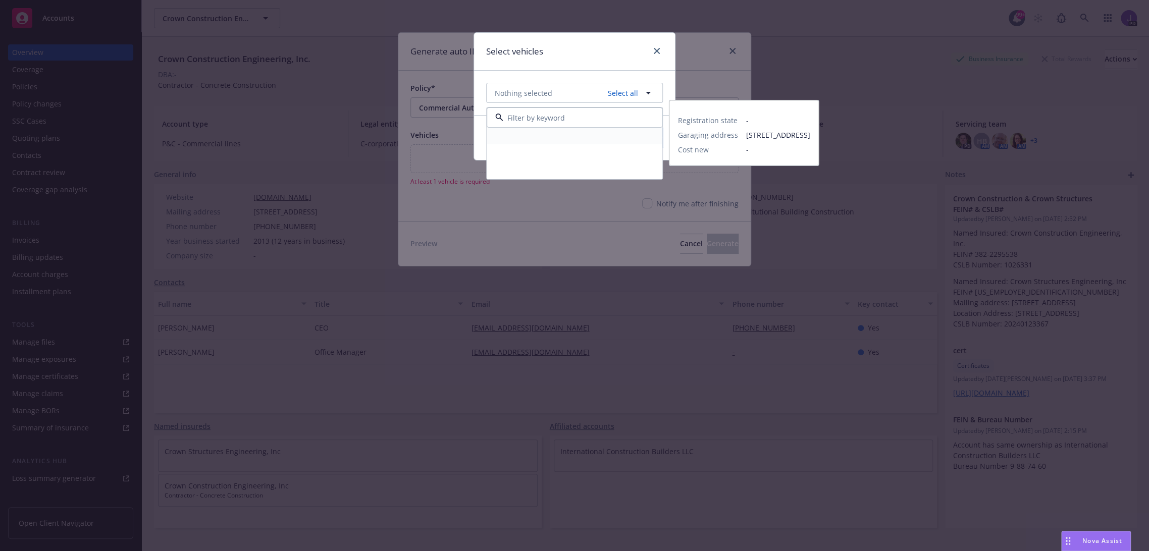
click at [602, 140] on div "Registration state - Garaging address [STREET_ADDRESS] Cost new -" at bounding box center [574, 136] width 175 height 16
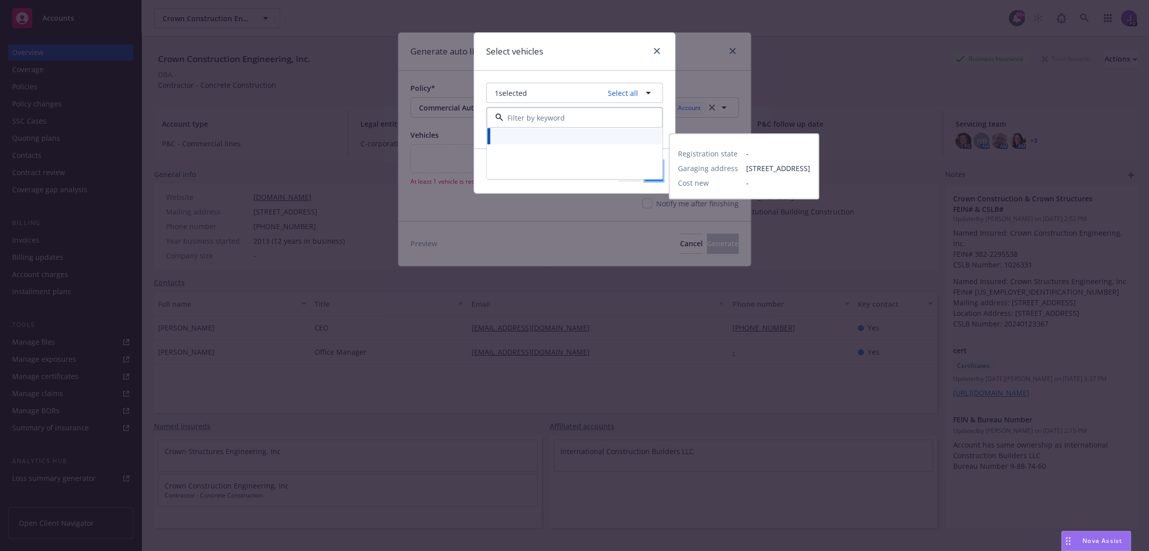
click at [644, 180] on button "Done" at bounding box center [653, 171] width 18 height 20
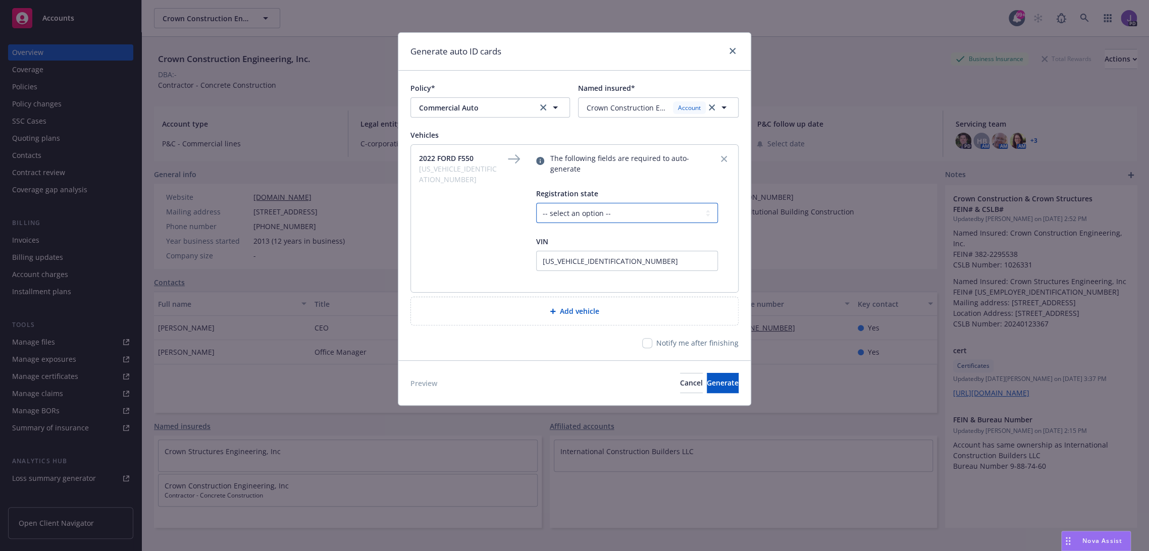
click at [577, 204] on select "-- select an option -- [US_STATE] [US_STATE] [US_STATE] [US_STATE] [US_STATE] […" at bounding box center [627, 213] width 182 height 20
click at [506, 201] on div "2022 FORD F550 [US_VEHICLE_IDENTIFICATION_NUMBER] The following fields are requ…" at bounding box center [574, 218] width 311 height 131
click at [723, 160] on icon "remove" at bounding box center [724, 159] width 6 height 6
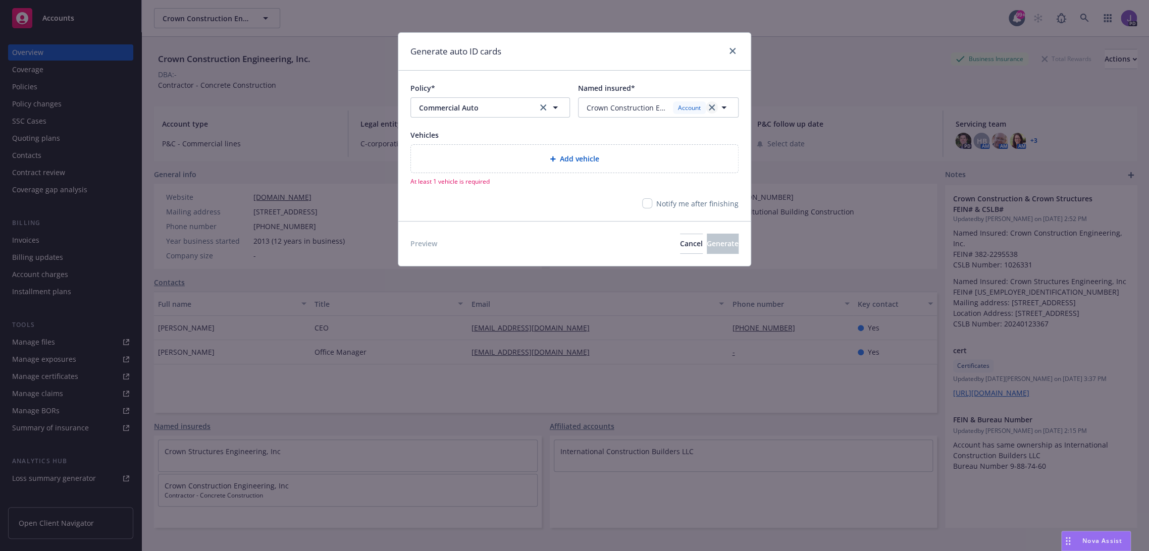
click at [714, 108] on icon "clear selection" at bounding box center [712, 107] width 6 height 6
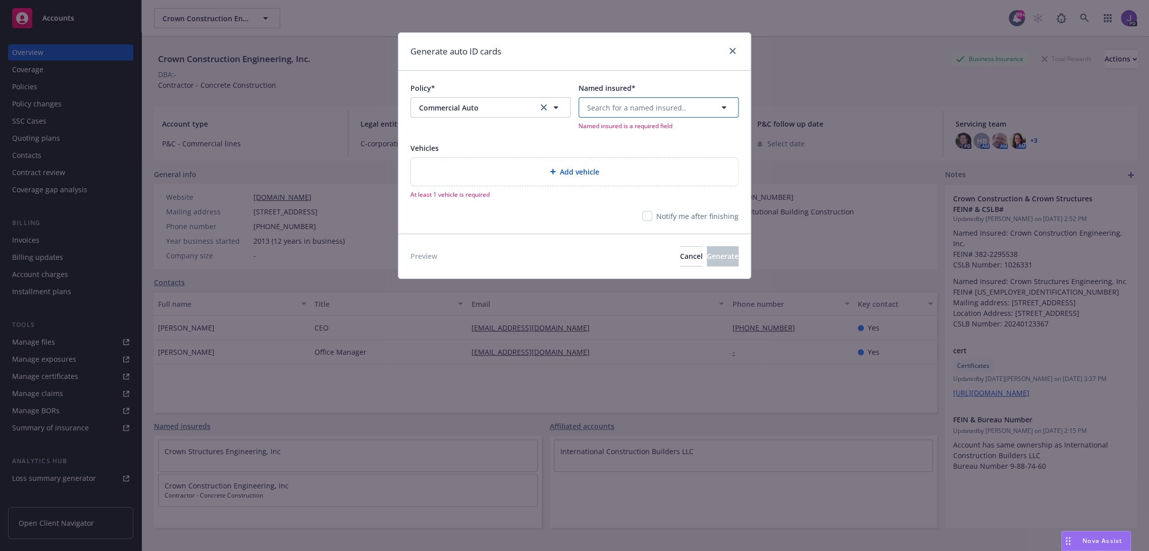
drag, startPoint x: 663, startPoint y: 106, endPoint x: 658, endPoint y: 110, distance: 5.9
click at [663, 106] on span "Search for a named insured.." at bounding box center [636, 107] width 99 height 11
click at [634, 138] on strong "Crown Structures Engineering, Inc" at bounding box center [648, 136] width 118 height 10
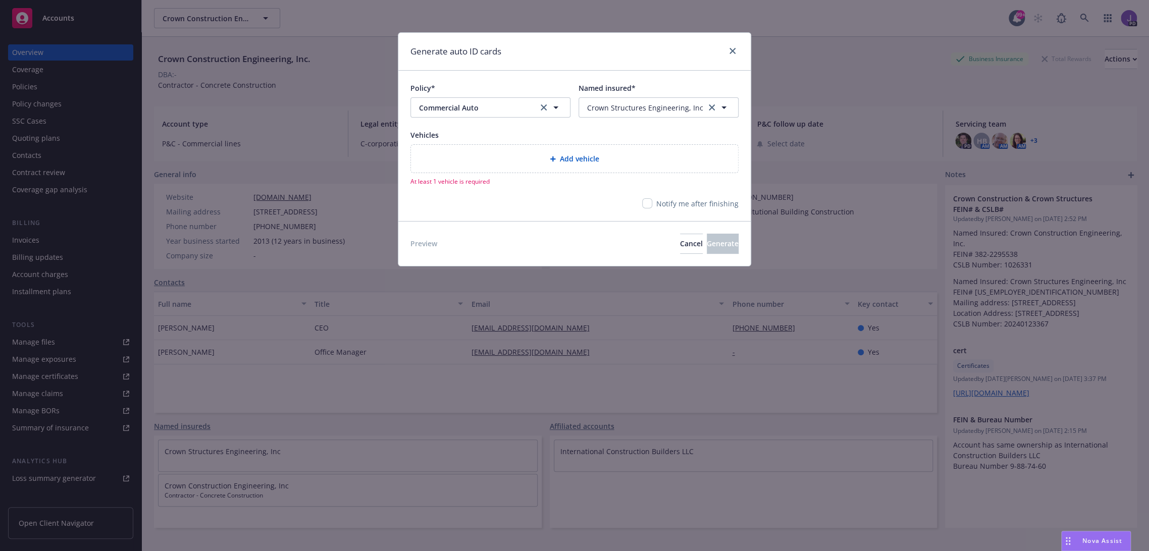
click at [569, 159] on span "Add vehicle" at bounding box center [579, 158] width 39 height 11
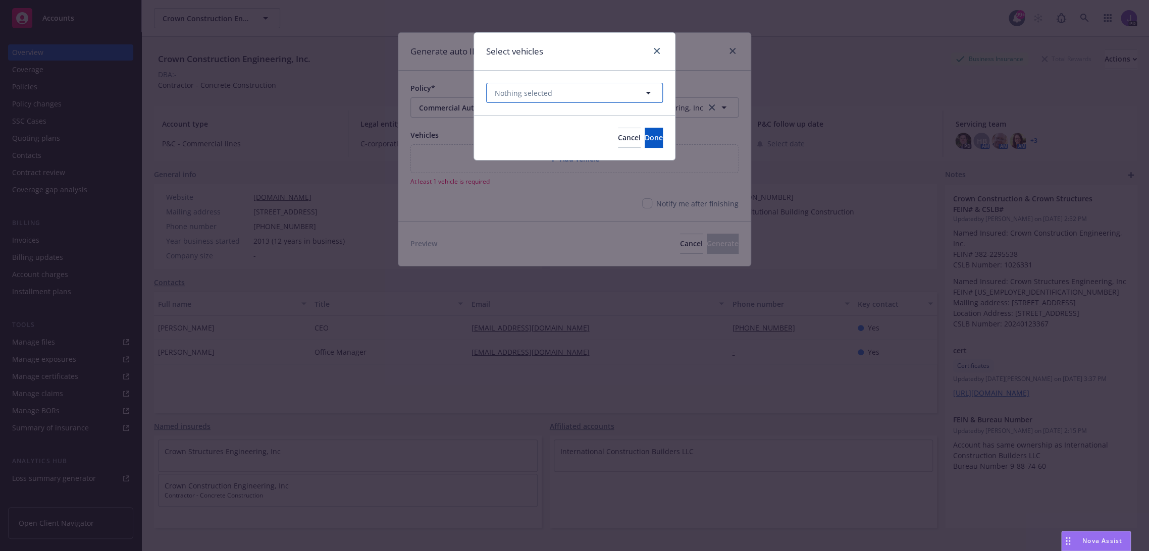
click at [646, 93] on icon "button" at bounding box center [648, 93] width 12 height 12
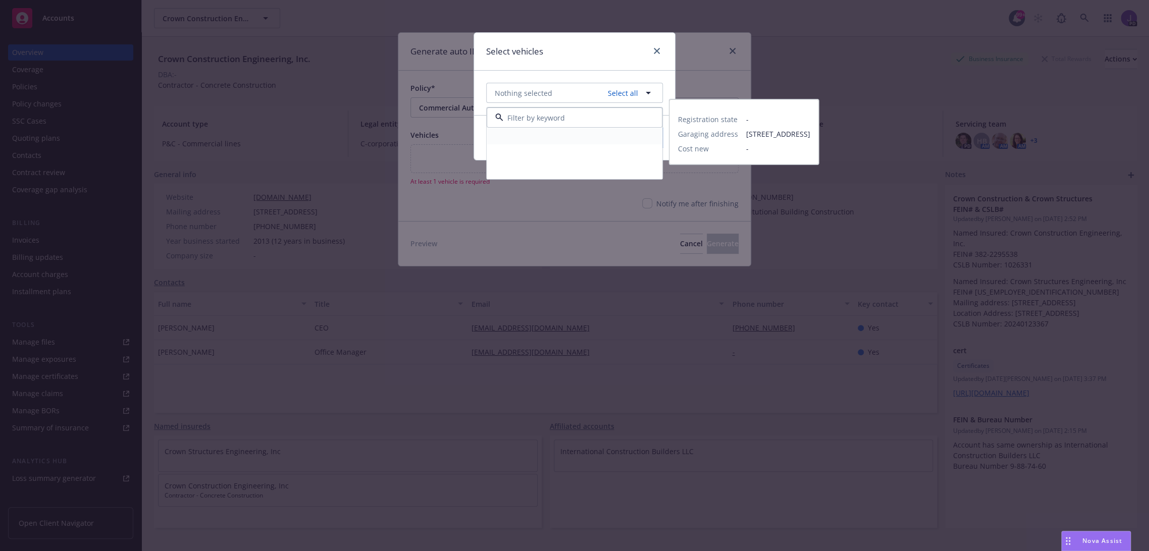
click at [576, 132] on div "Registration state - Garaging address [STREET_ADDRESS] Cost new -" at bounding box center [574, 136] width 175 height 16
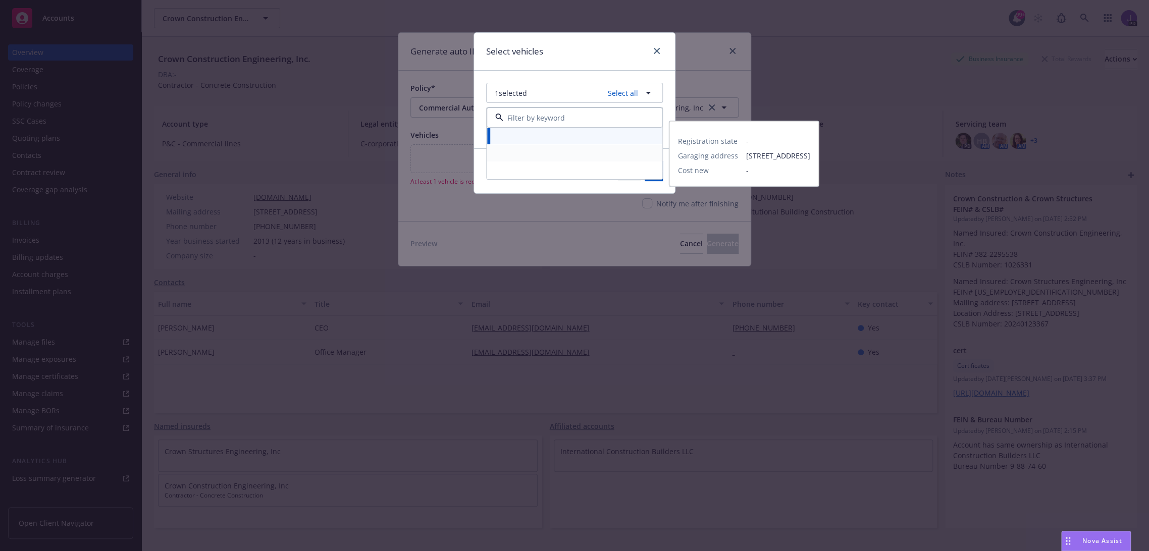
click at [563, 152] on div at bounding box center [574, 153] width 163 height 4
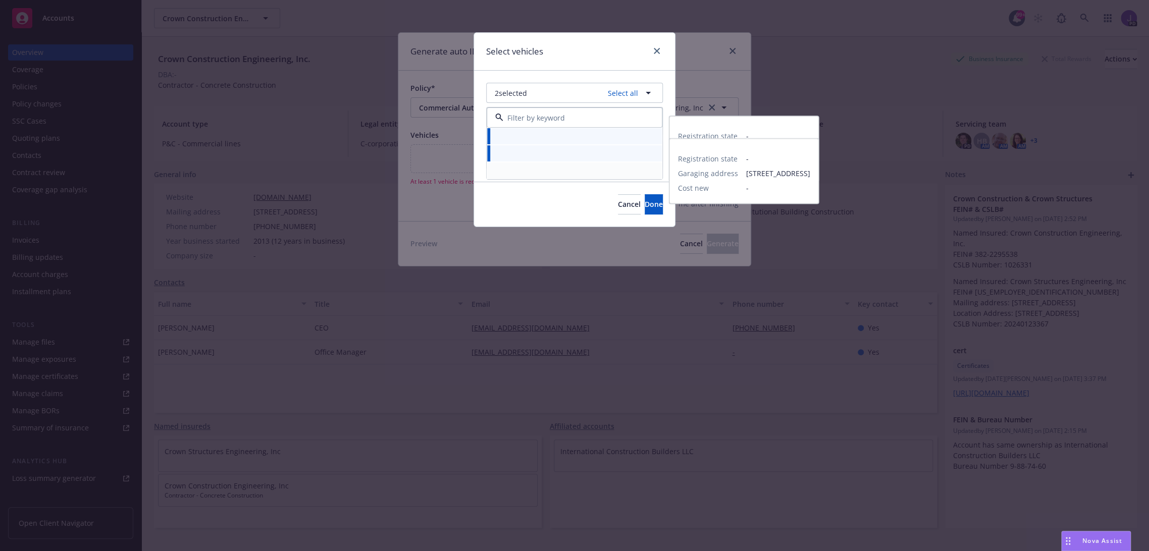
click at [554, 171] on div at bounding box center [574, 171] width 163 height 4
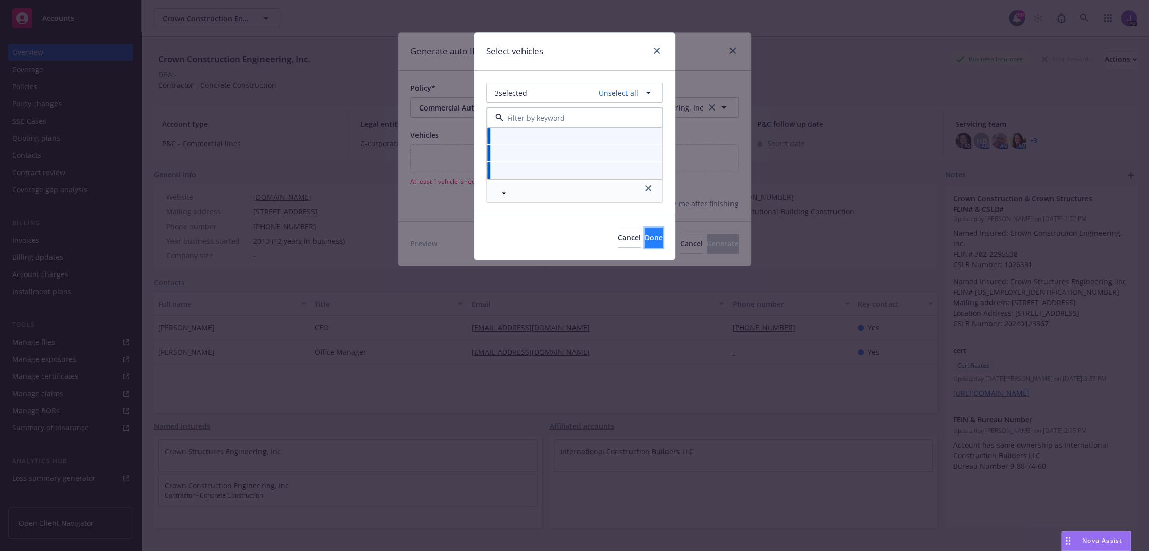
click at [644, 236] on span "Done" at bounding box center [653, 238] width 18 height 10
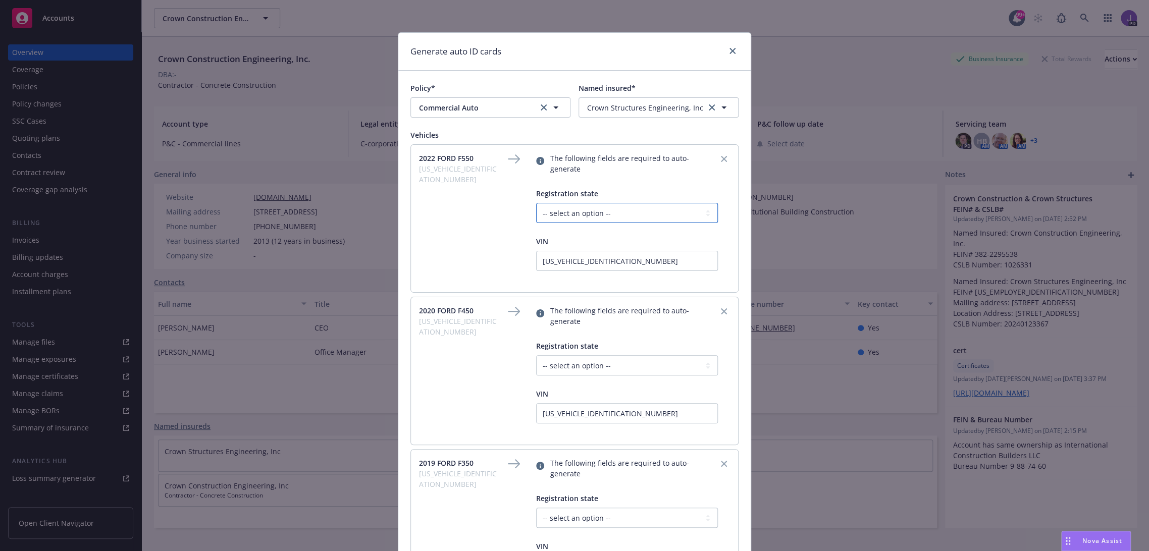
click at [603, 203] on select "-- select an option -- [US_STATE] [US_STATE] [US_STATE] [US_STATE] [US_STATE] […" at bounding box center [627, 213] width 182 height 20
select select "CA"
click at [536, 203] on select "-- select an option -- [US_STATE] [US_STATE] [US_STATE] [US_STATE] [US_STATE] […" at bounding box center [627, 213] width 182 height 20
drag, startPoint x: 586, startPoint y: 348, endPoint x: 584, endPoint y: 354, distance: 6.7
click at [586, 355] on select "-- select an option -- [US_STATE] [US_STATE] [US_STATE] [US_STATE] [US_STATE] […" at bounding box center [627, 365] width 182 height 20
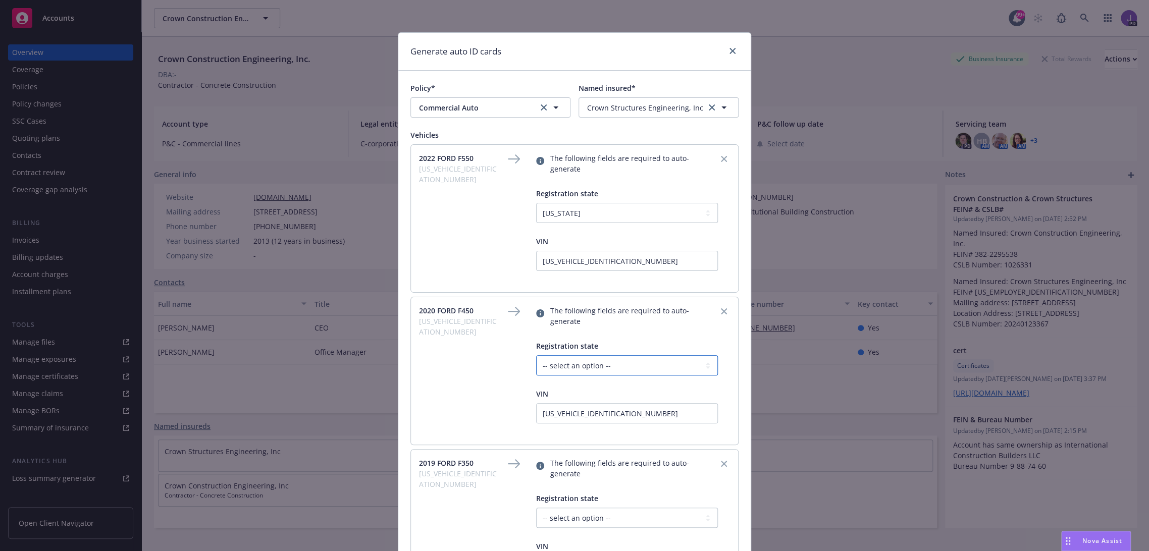
select select "CA"
click at [536, 355] on select "-- select an option -- [US_STATE] [US_STATE] [US_STATE] [US_STATE] [US_STATE] […" at bounding box center [627, 365] width 182 height 20
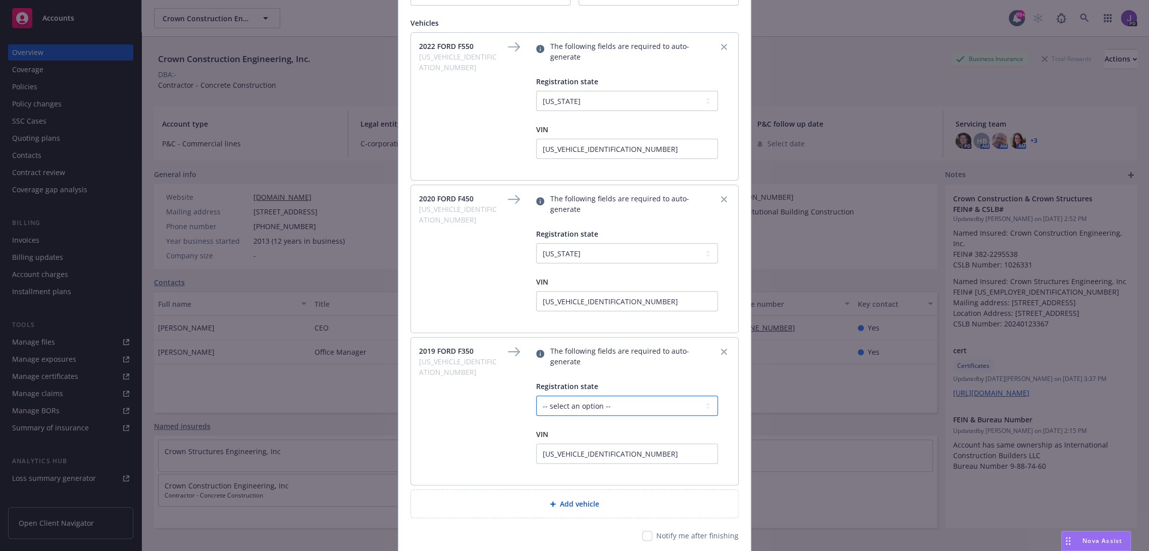
click at [579, 396] on select "-- select an option -- [US_STATE] [US_STATE] [US_STATE] [US_STATE] [US_STATE] […" at bounding box center [627, 406] width 182 height 20
select select "CA"
click at [536, 396] on select "-- select an option -- [US_STATE] [US_STATE] [US_STATE] [US_STATE] [US_STATE] […" at bounding box center [627, 406] width 182 height 20
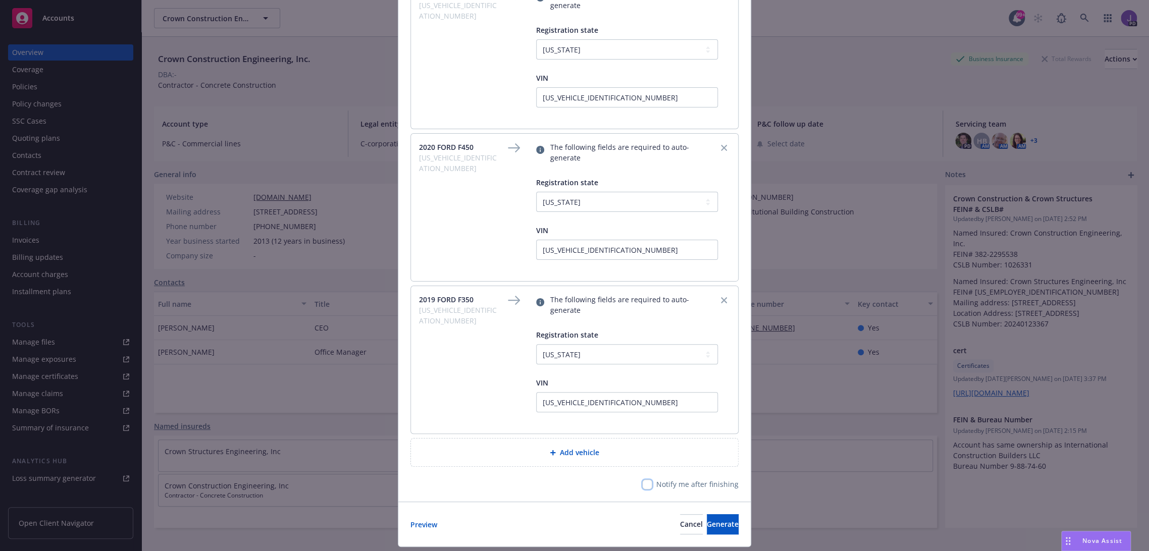
click at [645, 479] on input "checkbox" at bounding box center [647, 484] width 10 height 10
checkbox input "true"
click at [707, 519] on span "Generate" at bounding box center [723, 524] width 32 height 10
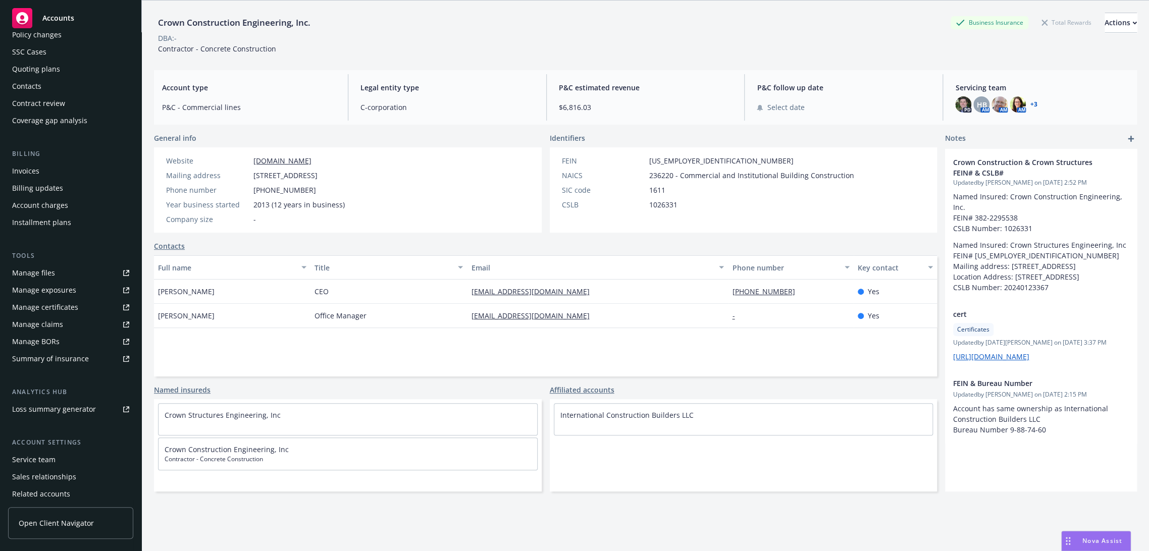
scroll to position [50, 0]
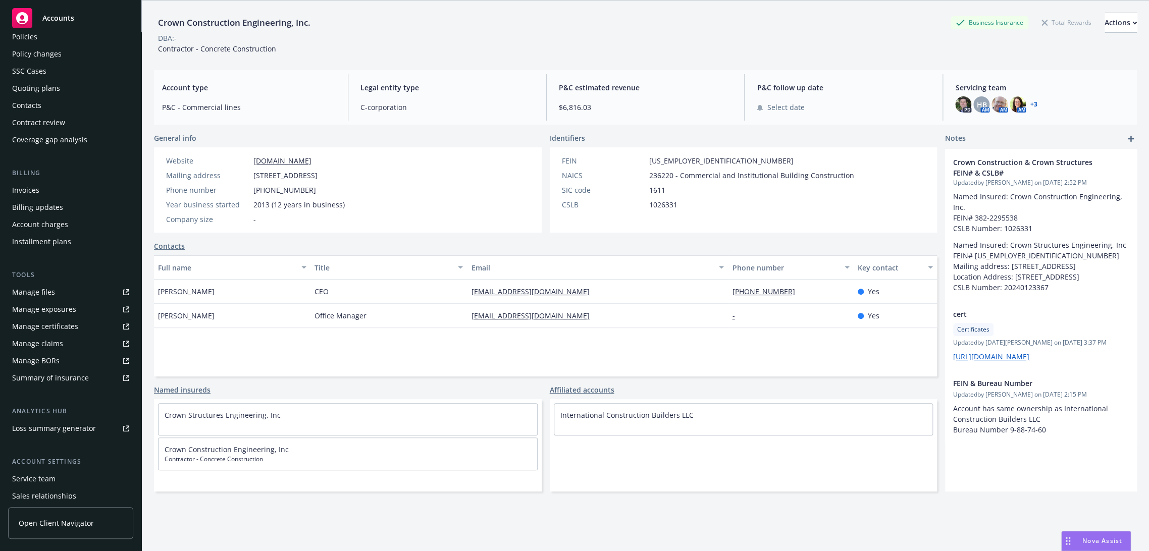
click at [45, 290] on div "Manage files" at bounding box center [33, 292] width 43 height 16
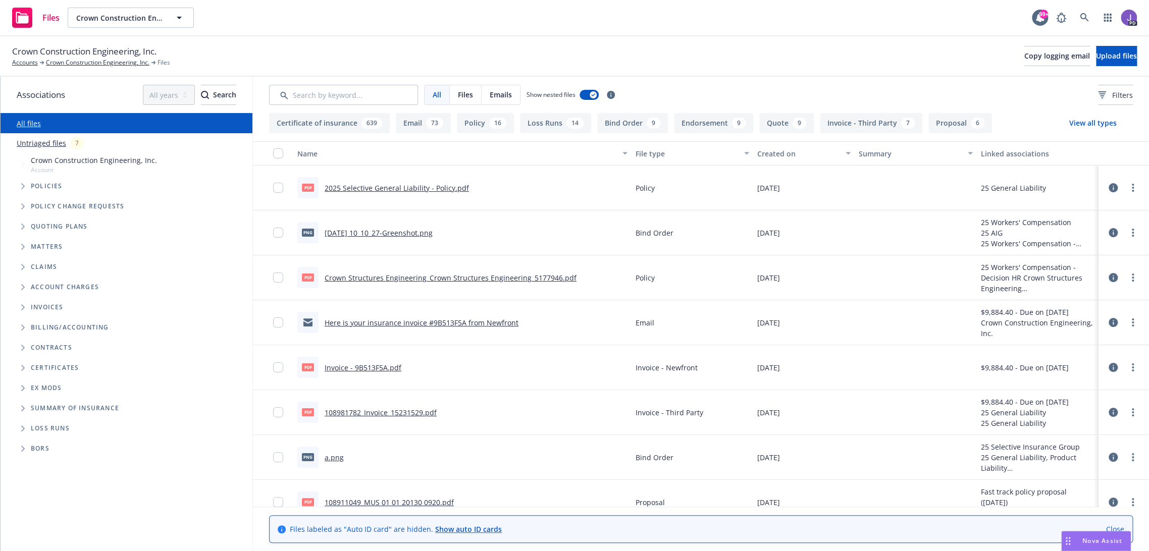
click at [457, 529] on link "Show auto ID cards" at bounding box center [468, 529] width 67 height 10
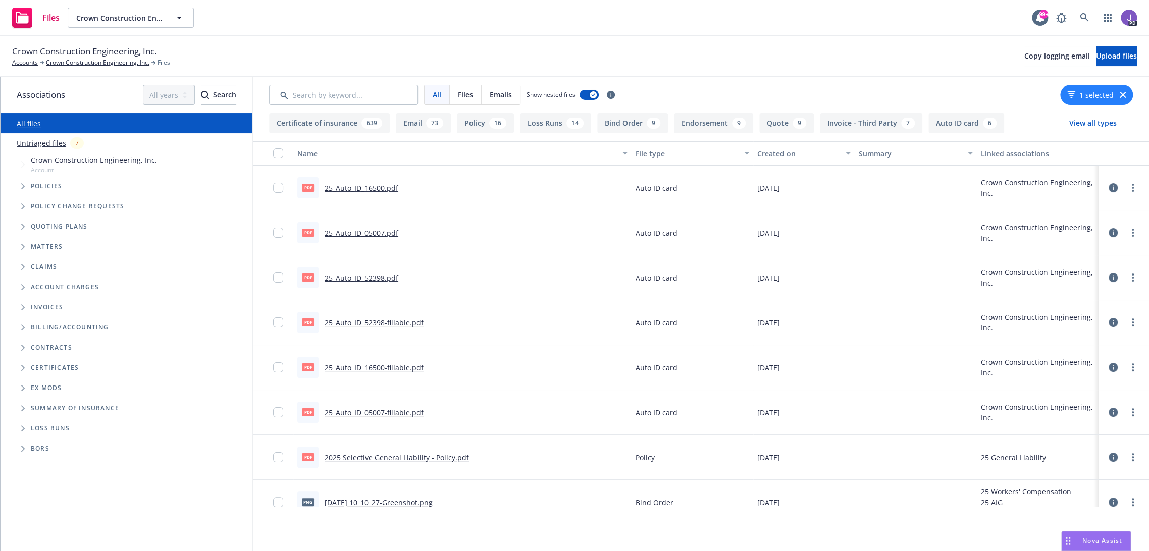
click at [340, 276] on link "25_Auto_ID_52398.pdf" at bounding box center [362, 278] width 74 height 10
click at [381, 233] on link "25_Auto_ID_05007.pdf" at bounding box center [362, 233] width 74 height 10
click at [371, 187] on link "25_Auto_ID_16500.pdf" at bounding box center [362, 188] width 74 height 10
click at [1080, 17] on icon at bounding box center [1084, 17] width 9 height 9
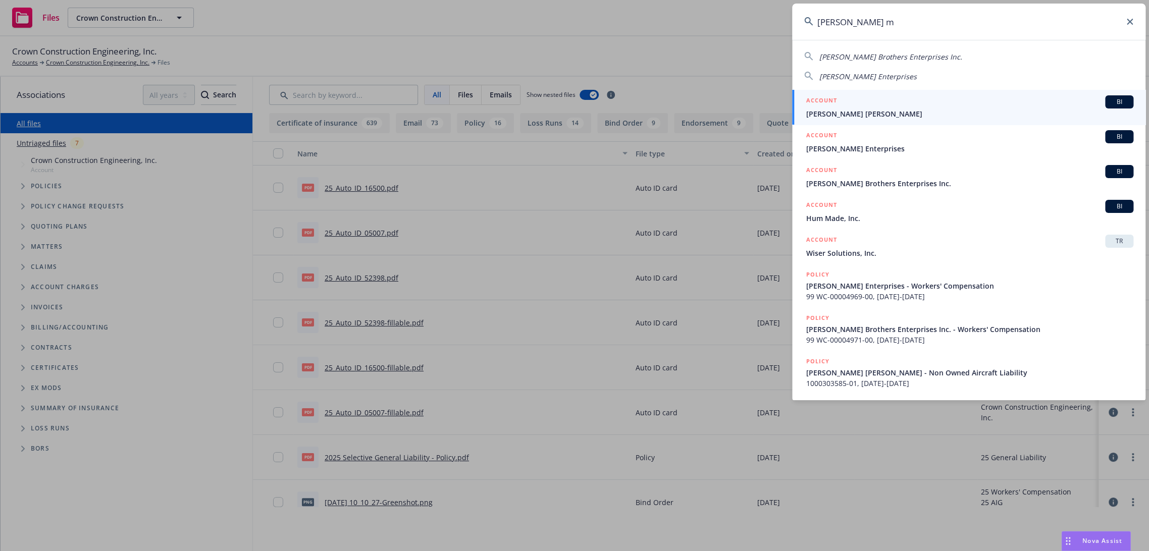
type input "gagne mu"
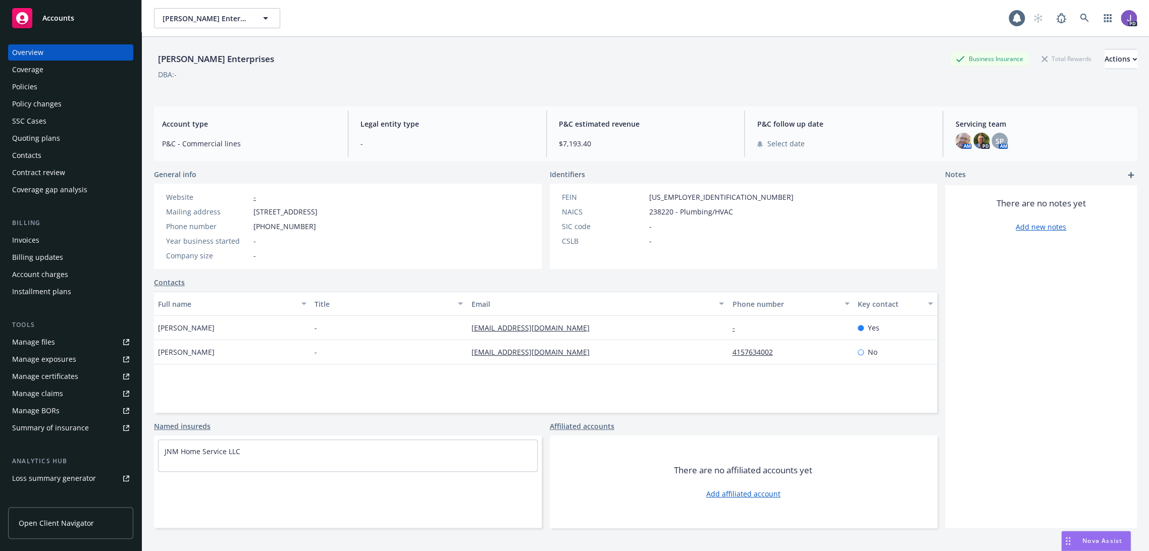
click at [42, 88] on div "Policies" at bounding box center [70, 87] width 117 height 16
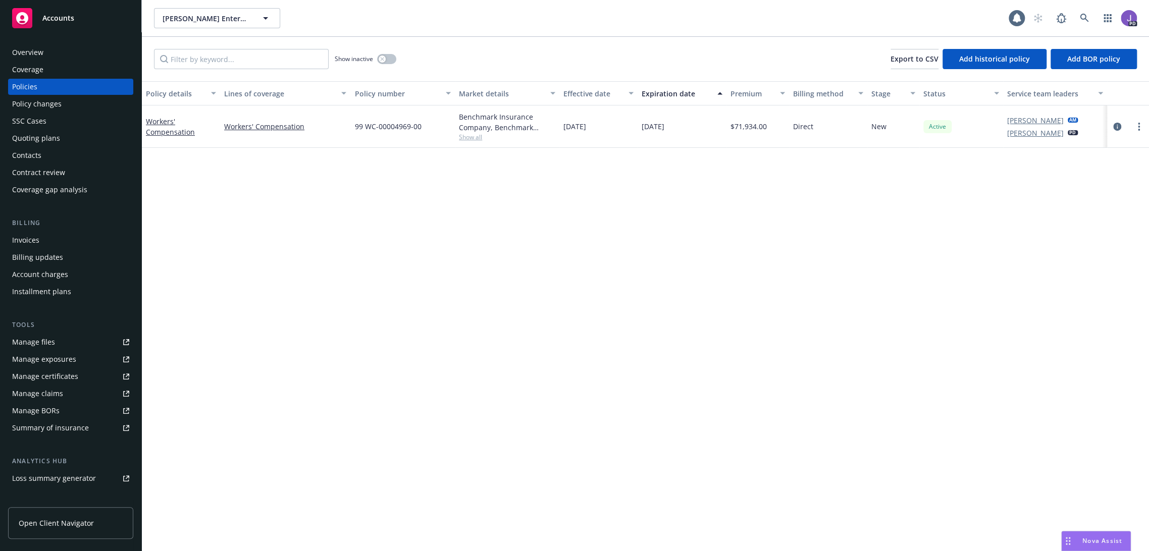
click at [478, 139] on span "Show all" at bounding box center [507, 137] width 96 height 9
click at [46, 54] on div "Overview" at bounding box center [70, 52] width 117 height 16
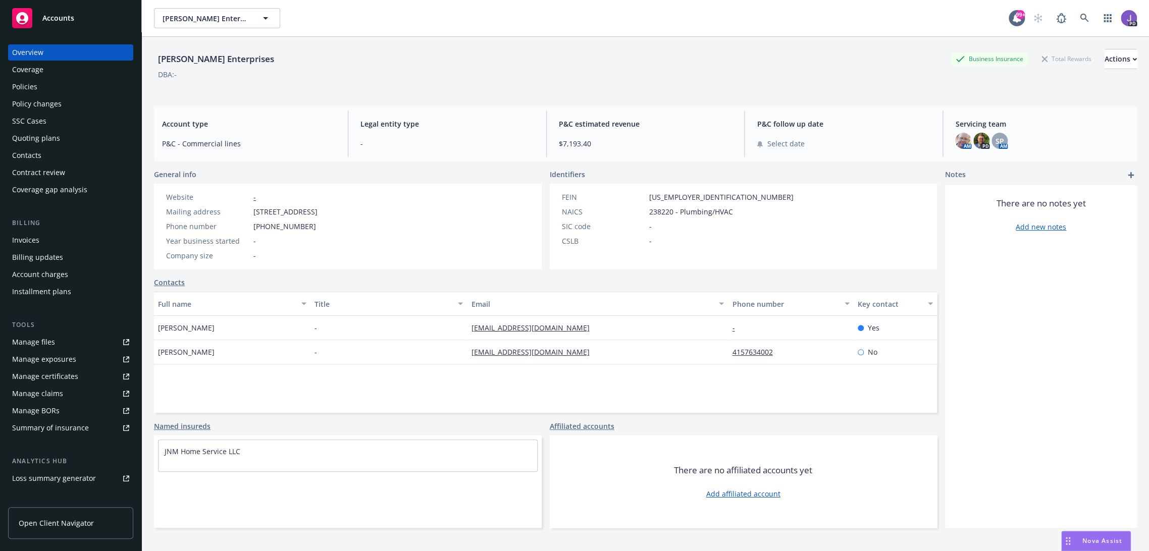
click at [60, 92] on div "Policies" at bounding box center [70, 87] width 117 height 16
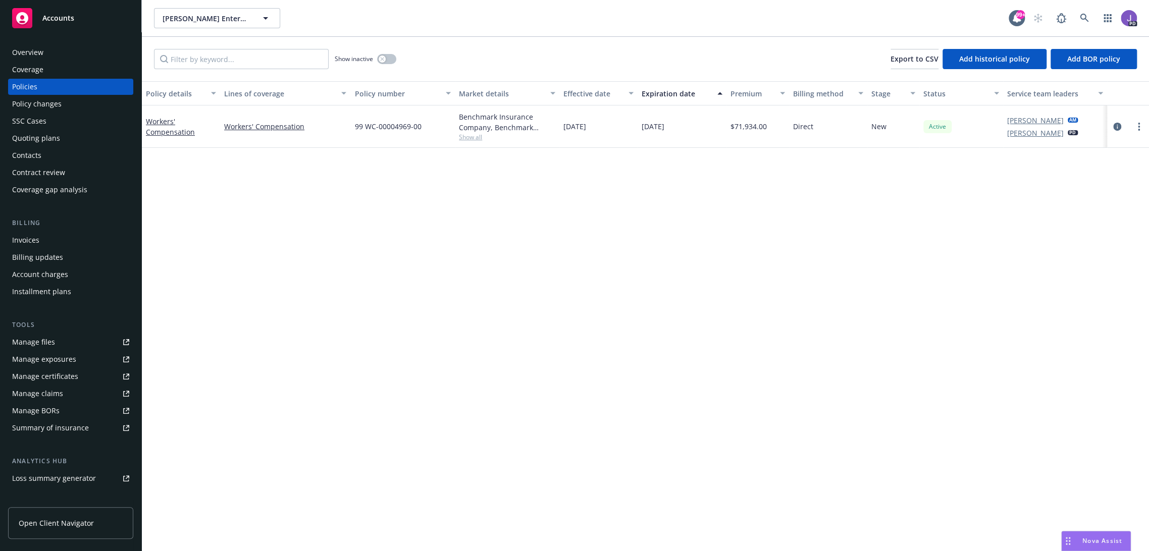
click at [472, 139] on span "Show all" at bounding box center [507, 137] width 96 height 9
click at [302, 280] on div "Policy details Lines of coverage Policy number Market details Effective date Ex…" at bounding box center [645, 316] width 1007 height 470
click at [468, 136] on span "Show all" at bounding box center [507, 137] width 96 height 9
